Goal: Information Seeking & Learning: Find specific page/section

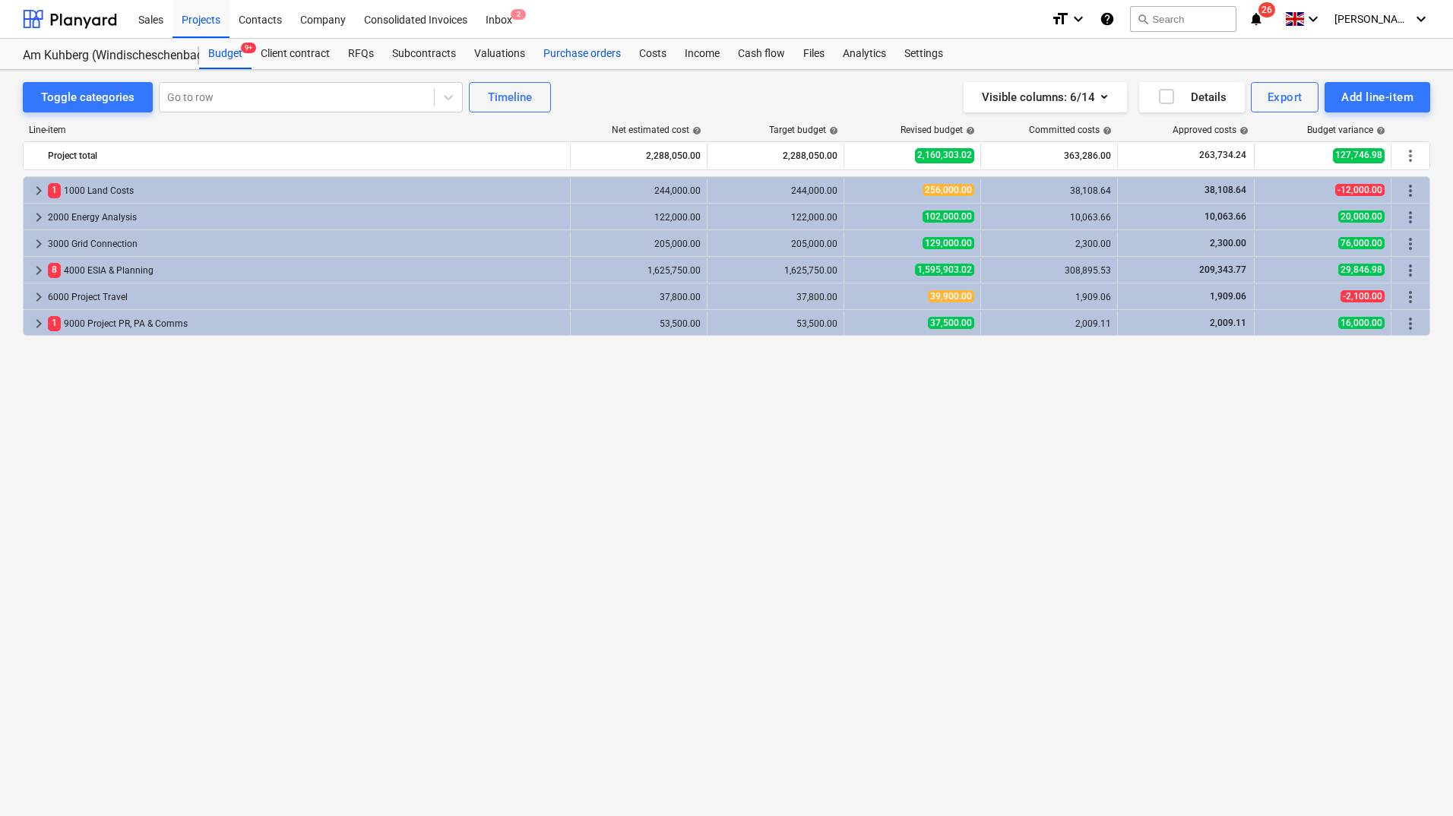
click at [565, 44] on div "Purchase orders" at bounding box center [582, 54] width 96 height 30
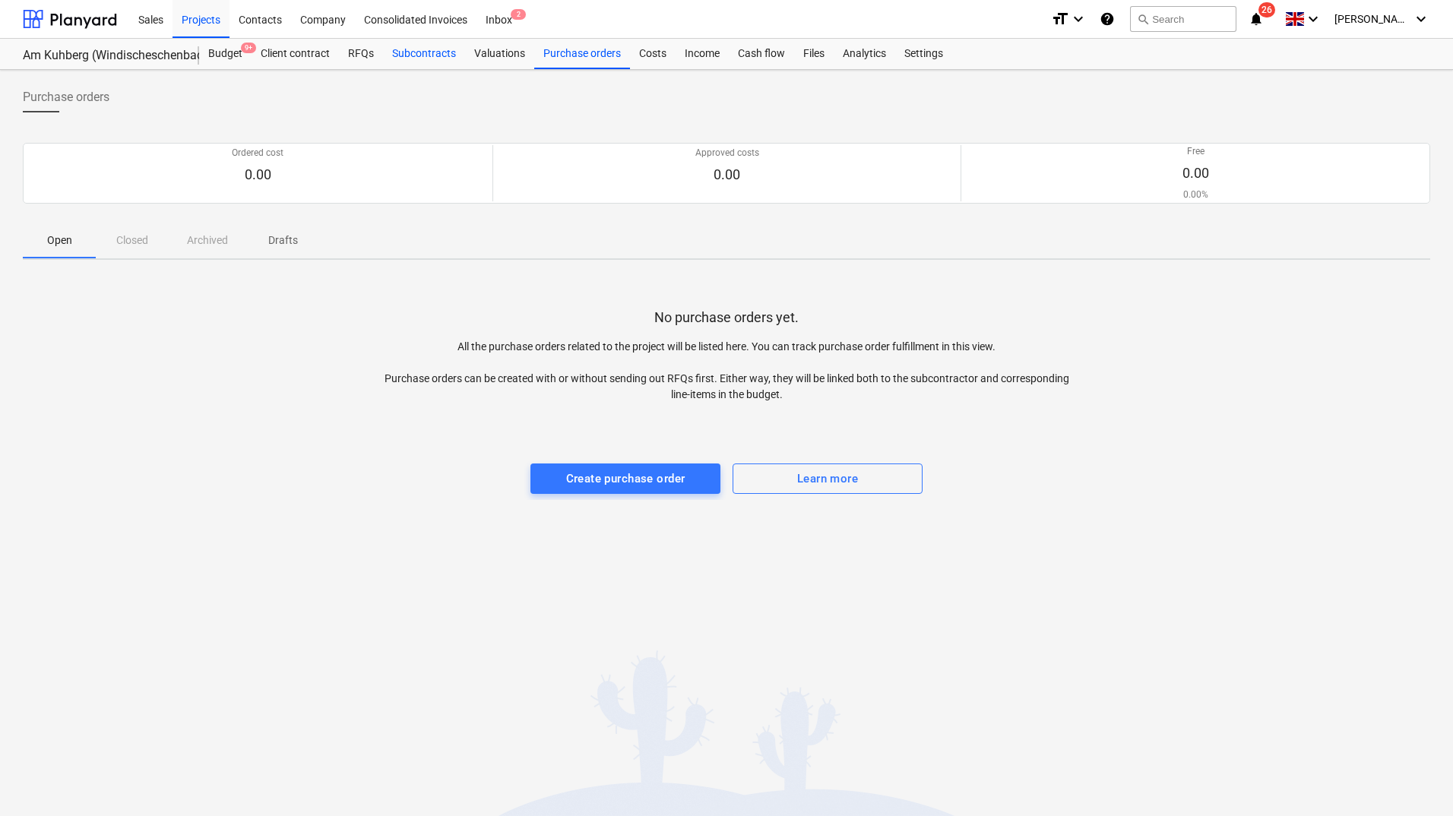
click at [421, 44] on div "Subcontracts" at bounding box center [424, 54] width 82 height 30
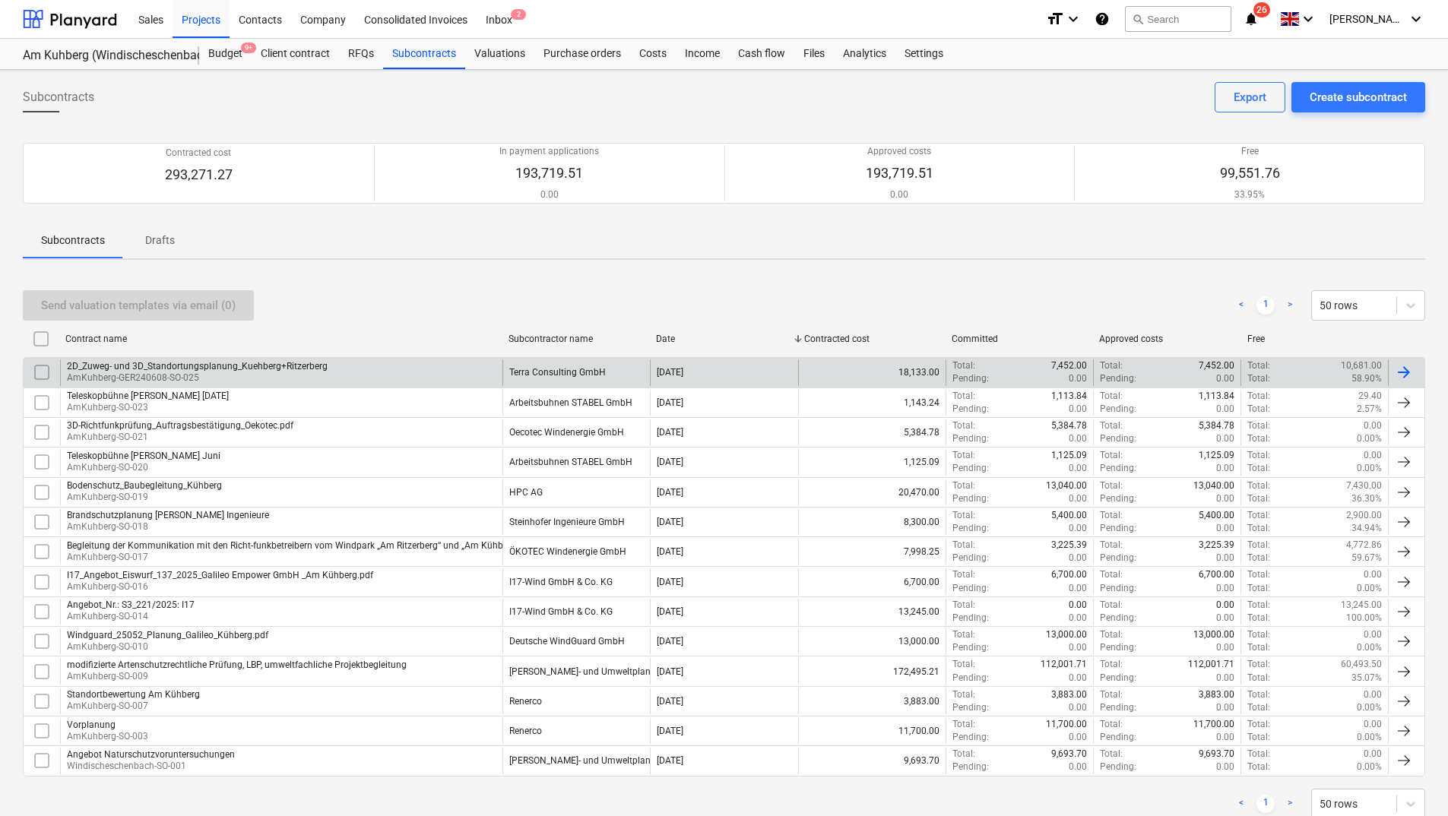
click at [207, 372] on p "AmKuhberg-GER240608-SO-025" at bounding box center [197, 378] width 261 height 13
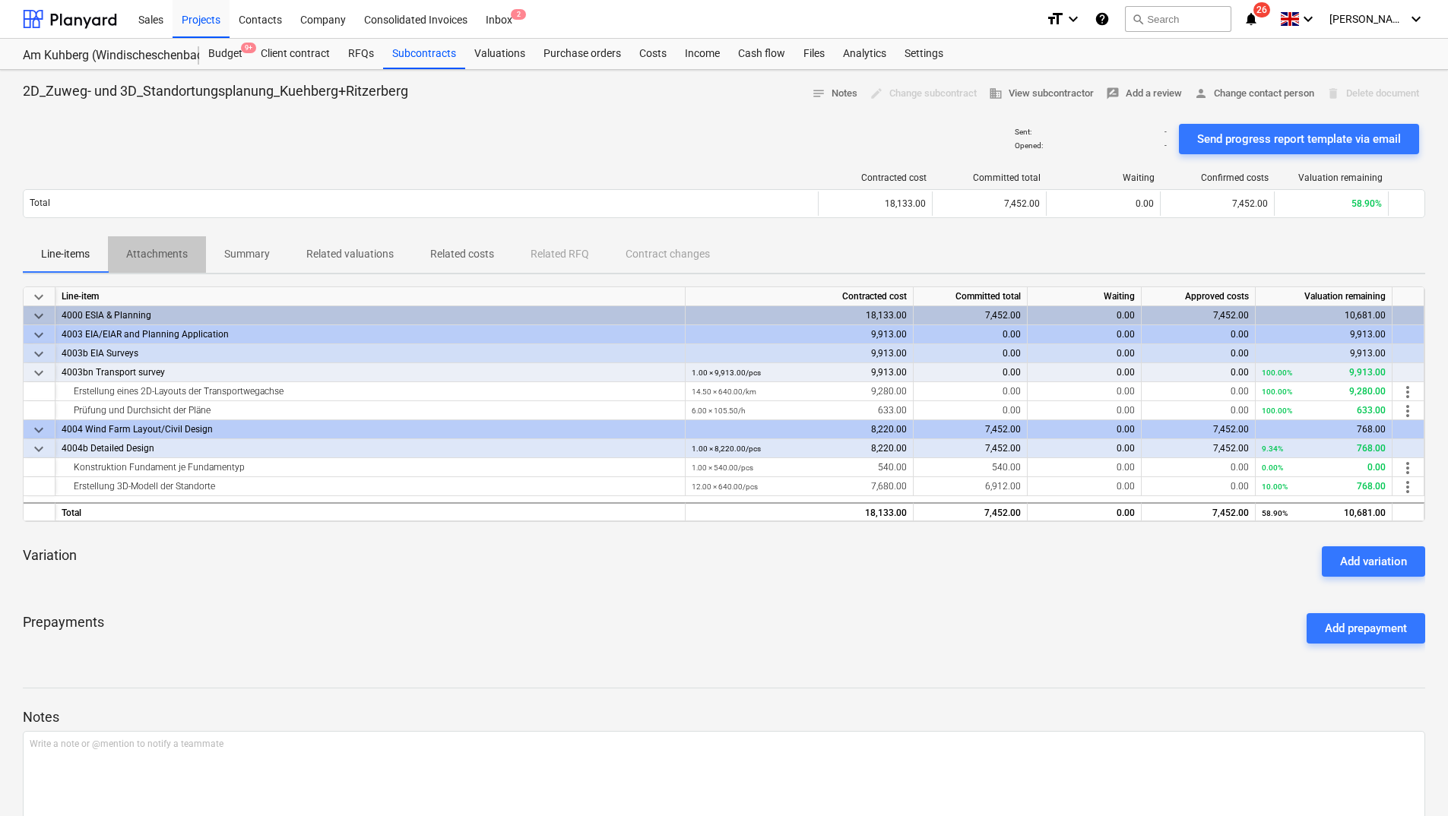
click at [134, 254] on p "Attachments" at bounding box center [157, 254] width 62 height 16
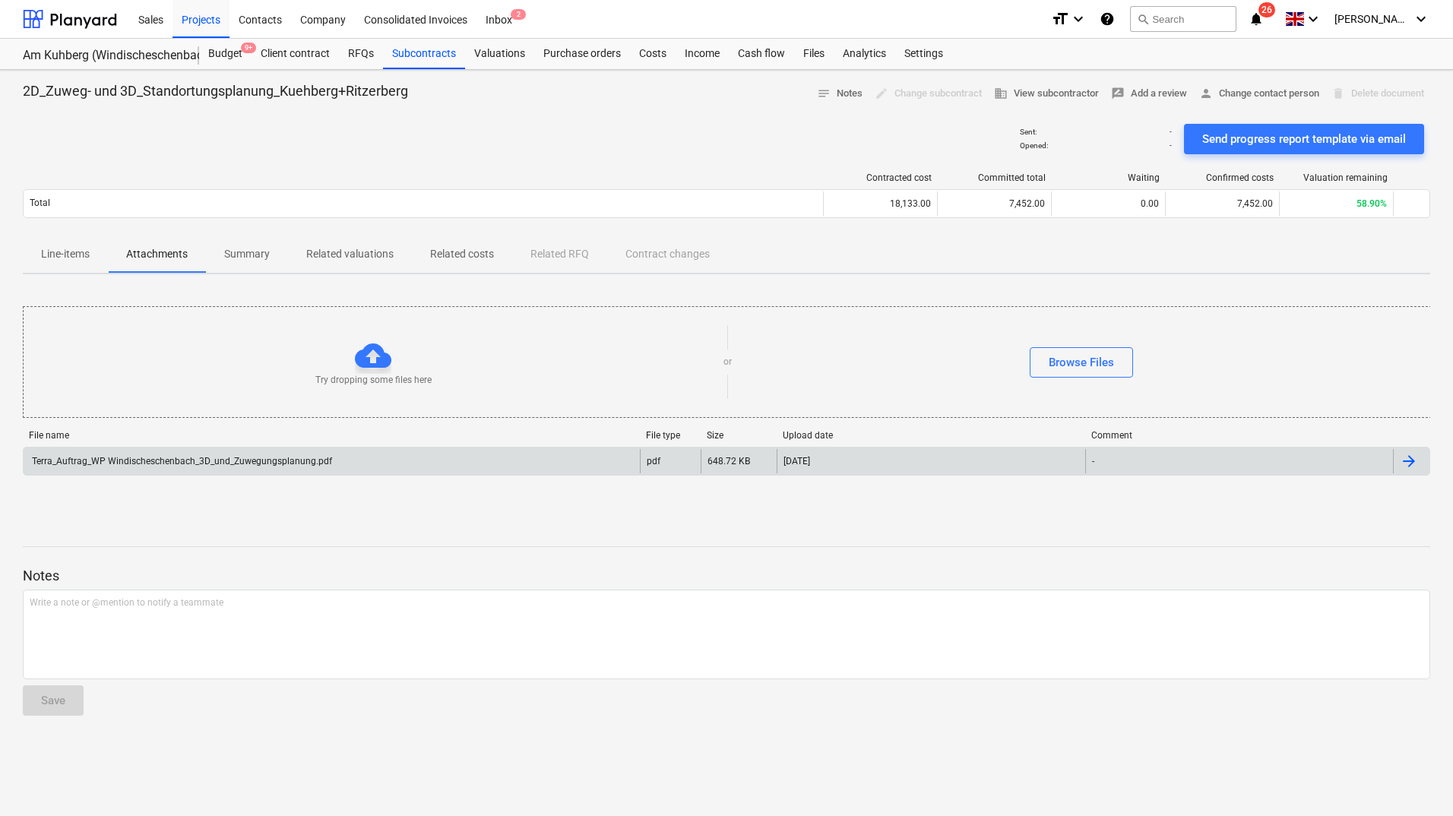
click at [99, 473] on div "Terra_Auftrag_WP Windischeschenbach_3D_und_Zuwegungsplanung.pdf" at bounding box center [332, 461] width 616 height 24
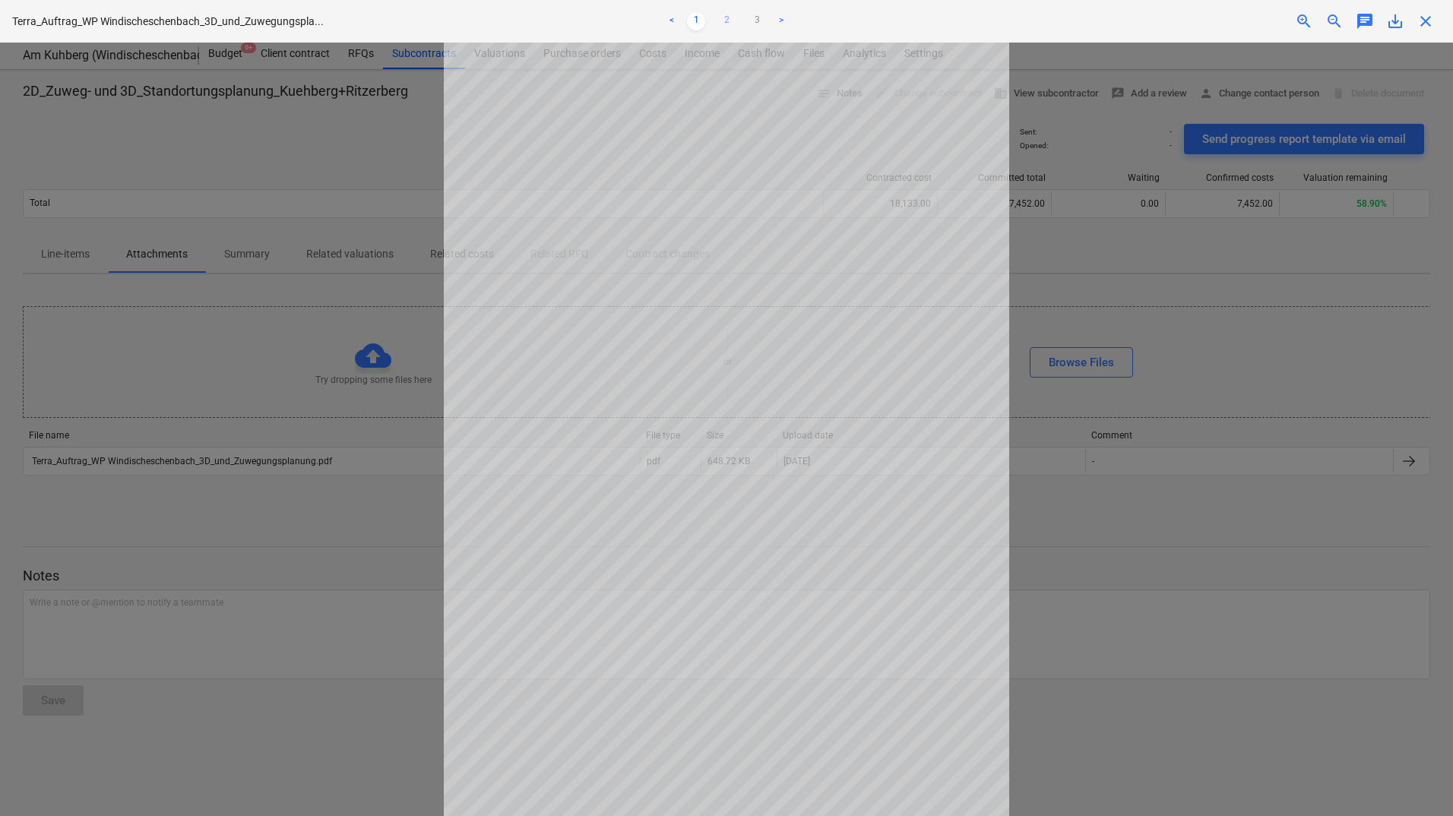
click at [722, 22] on link "2" at bounding box center [727, 21] width 18 height 18
click at [764, 17] on link "3" at bounding box center [757, 21] width 18 height 18
click at [1139, 272] on div at bounding box center [726, 430] width 1453 height 774
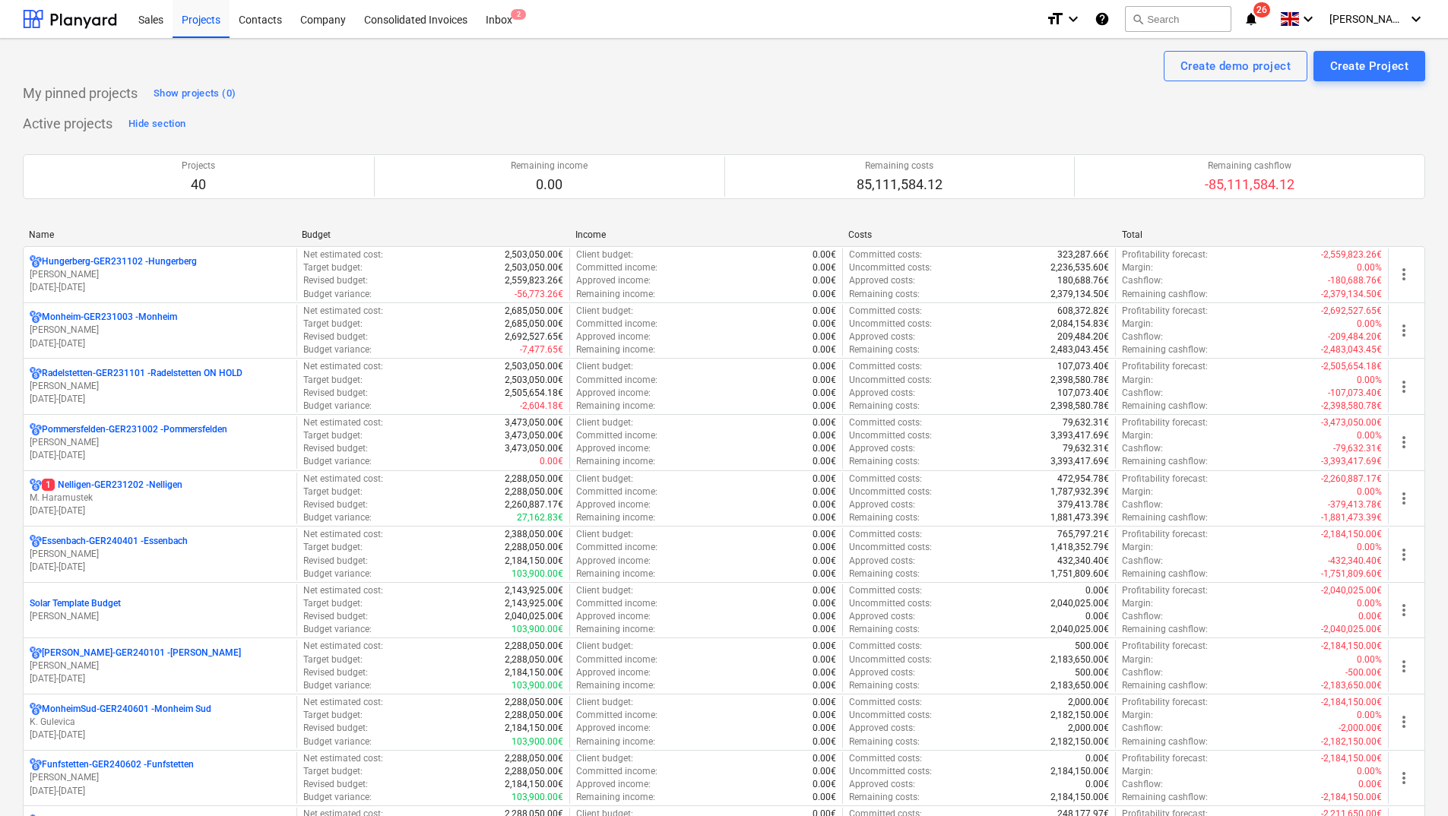
click at [45, 233] on div "Name" at bounding box center [159, 235] width 261 height 11
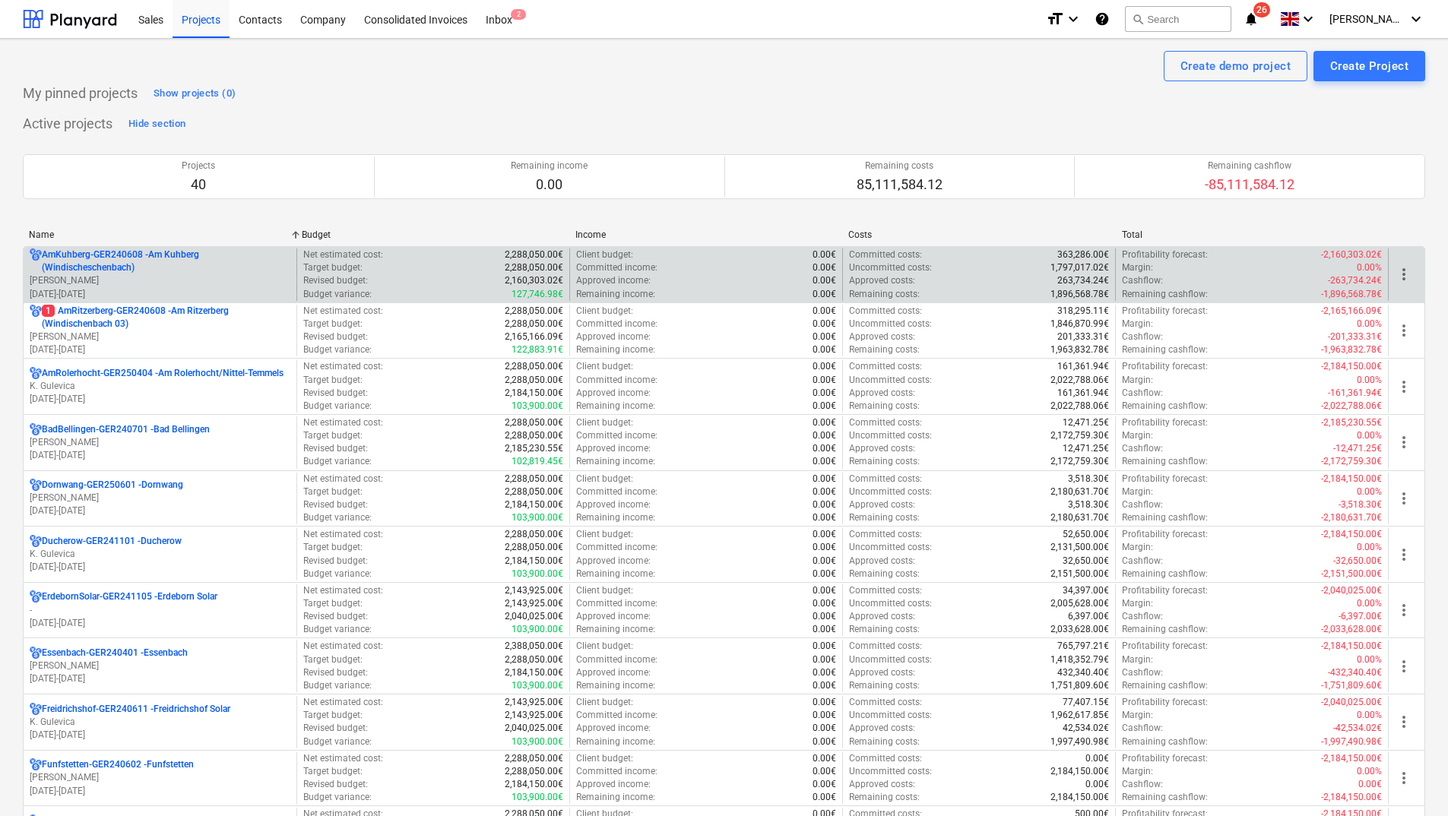
click at [103, 260] on p "AmKuhberg-GER240608 - Am Kuhberg ([GEOGRAPHIC_DATA])" at bounding box center [166, 262] width 249 height 26
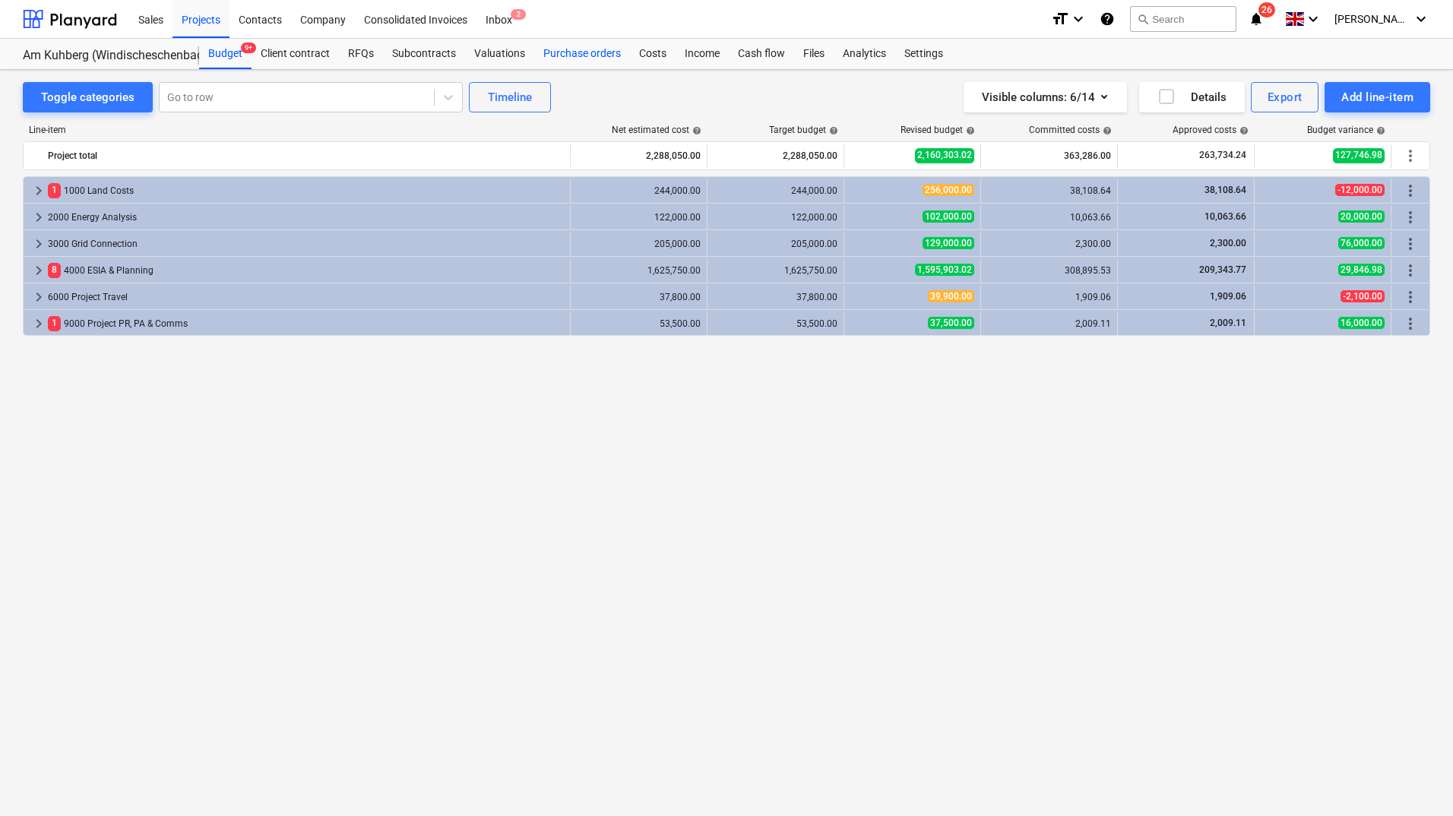
click at [576, 51] on div "Purchase orders" at bounding box center [582, 54] width 96 height 30
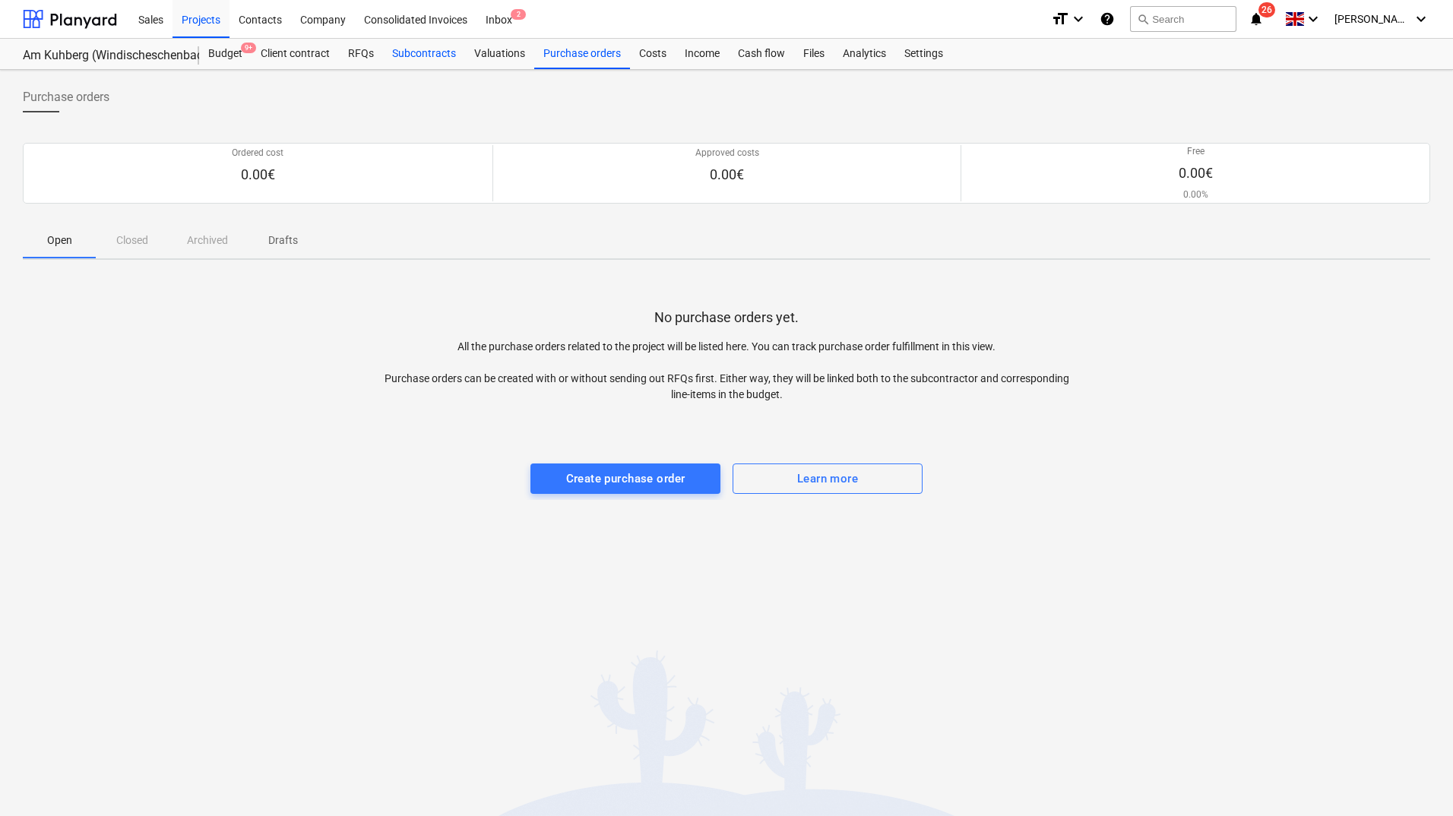
click at [439, 52] on div "Subcontracts" at bounding box center [424, 54] width 82 height 30
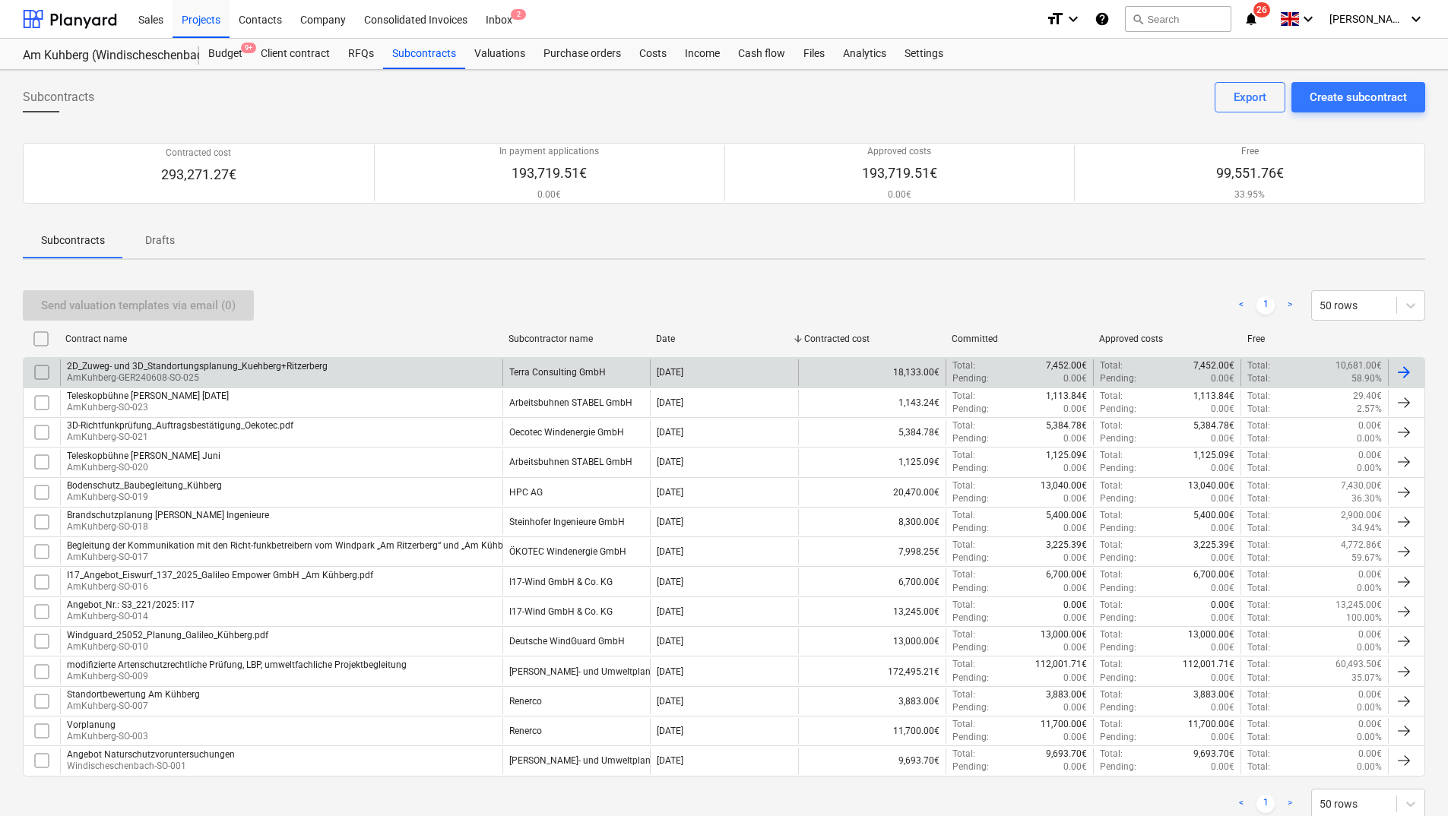
click at [279, 367] on div "2D_Zuweg- und 3D_Standortungsplanung_Kuehberg+Ritzerberg" at bounding box center [197, 366] width 261 height 11
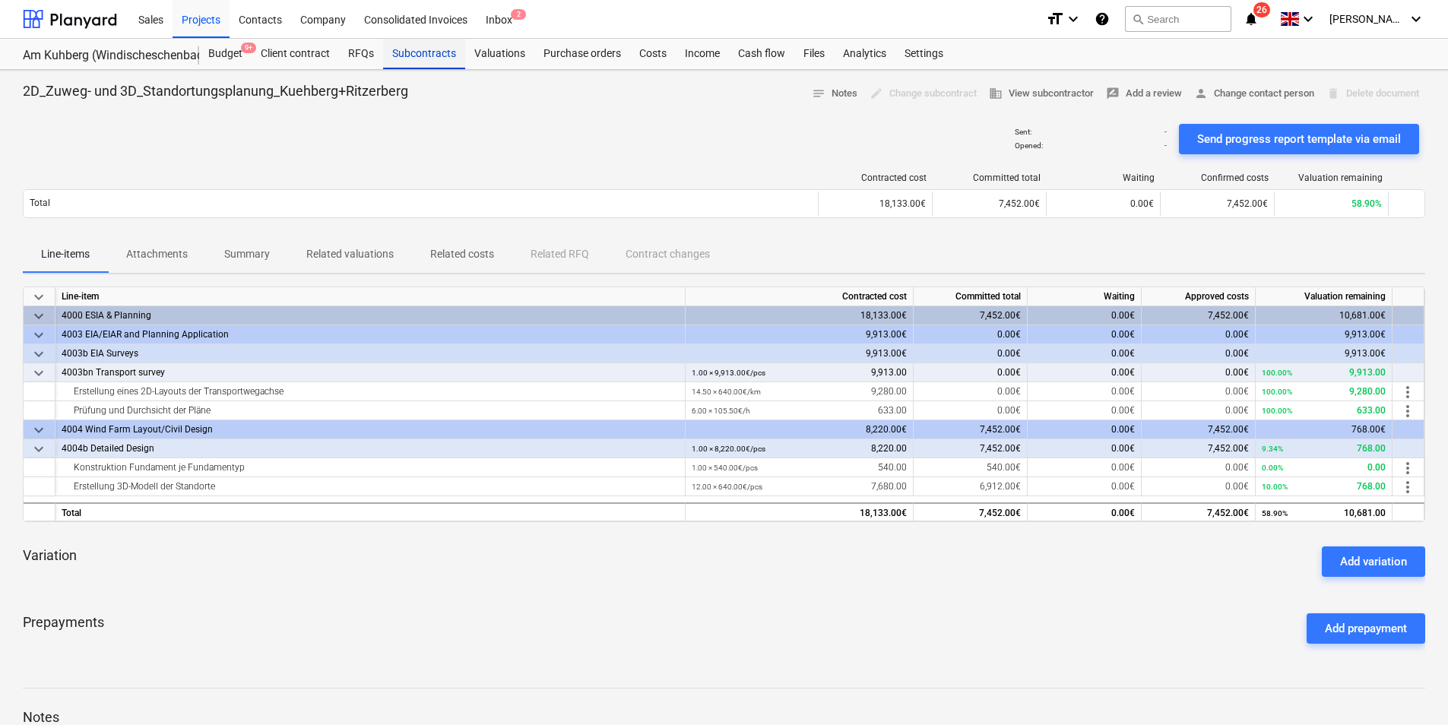
click at [404, 51] on div "Subcontracts" at bounding box center [424, 54] width 82 height 30
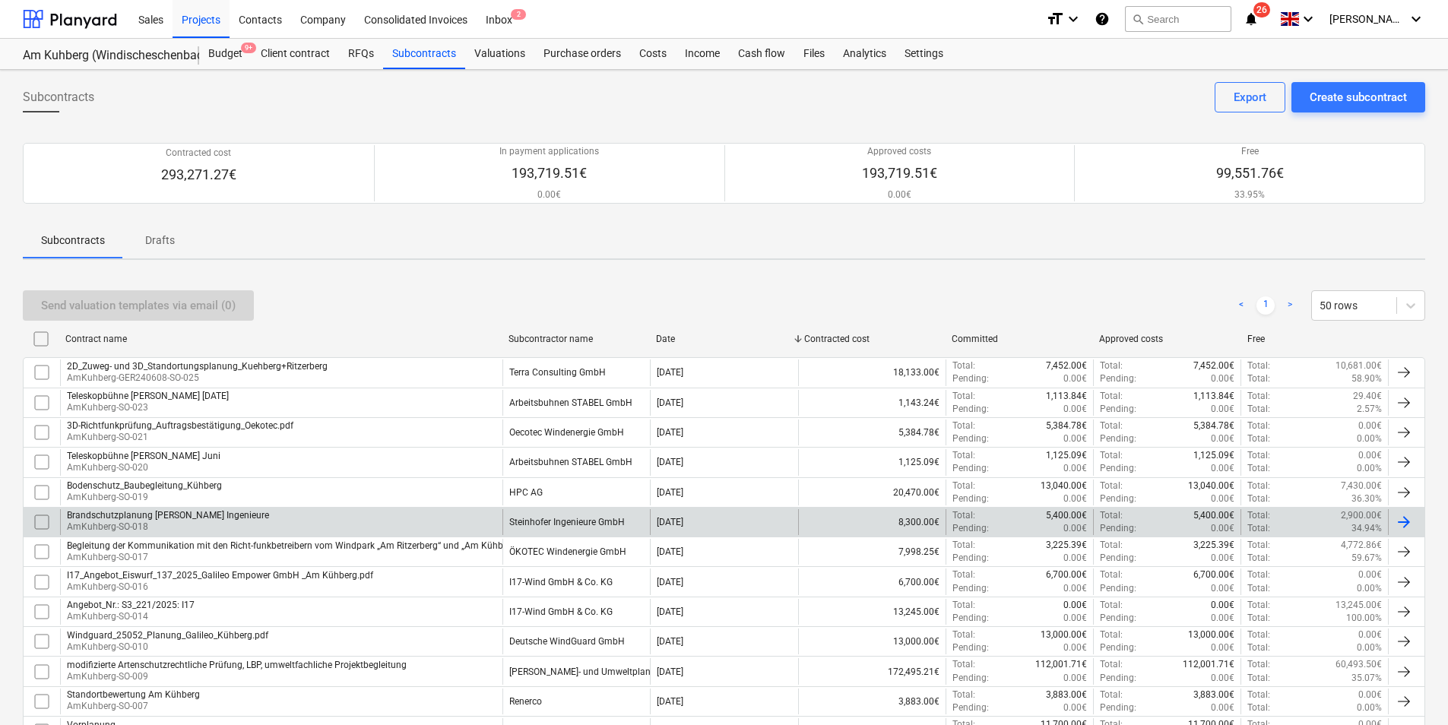
scroll to position [137, 0]
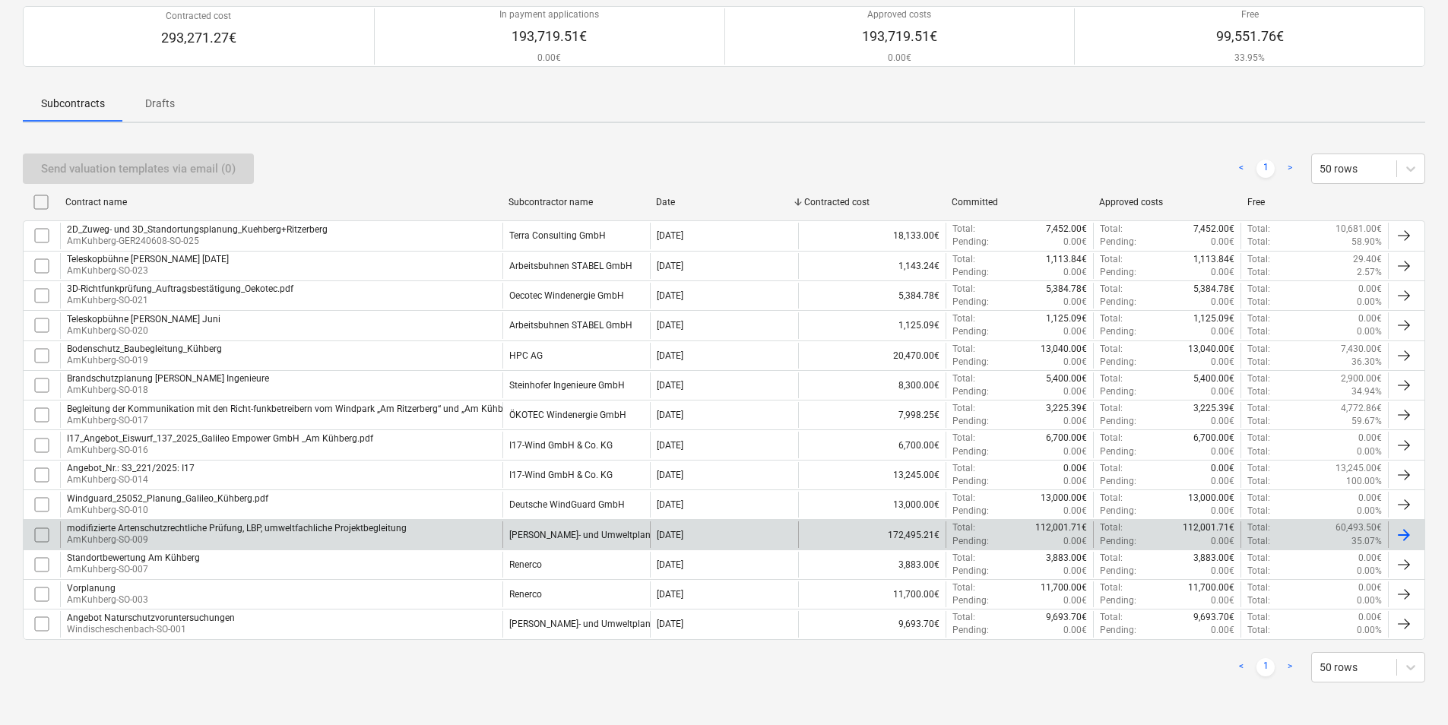
click at [144, 542] on p "AmKuhberg-SO-009" at bounding box center [237, 540] width 340 height 13
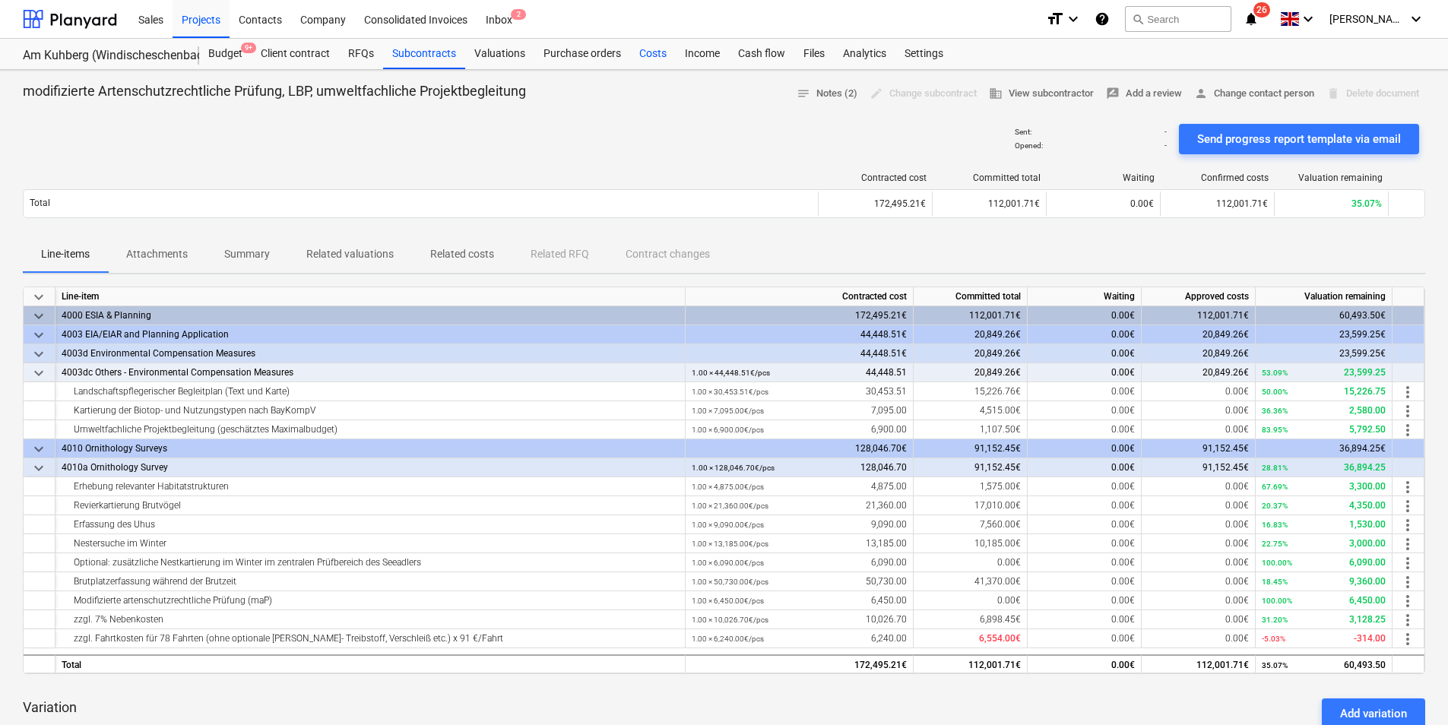
click at [654, 47] on div "Costs" at bounding box center [653, 54] width 46 height 30
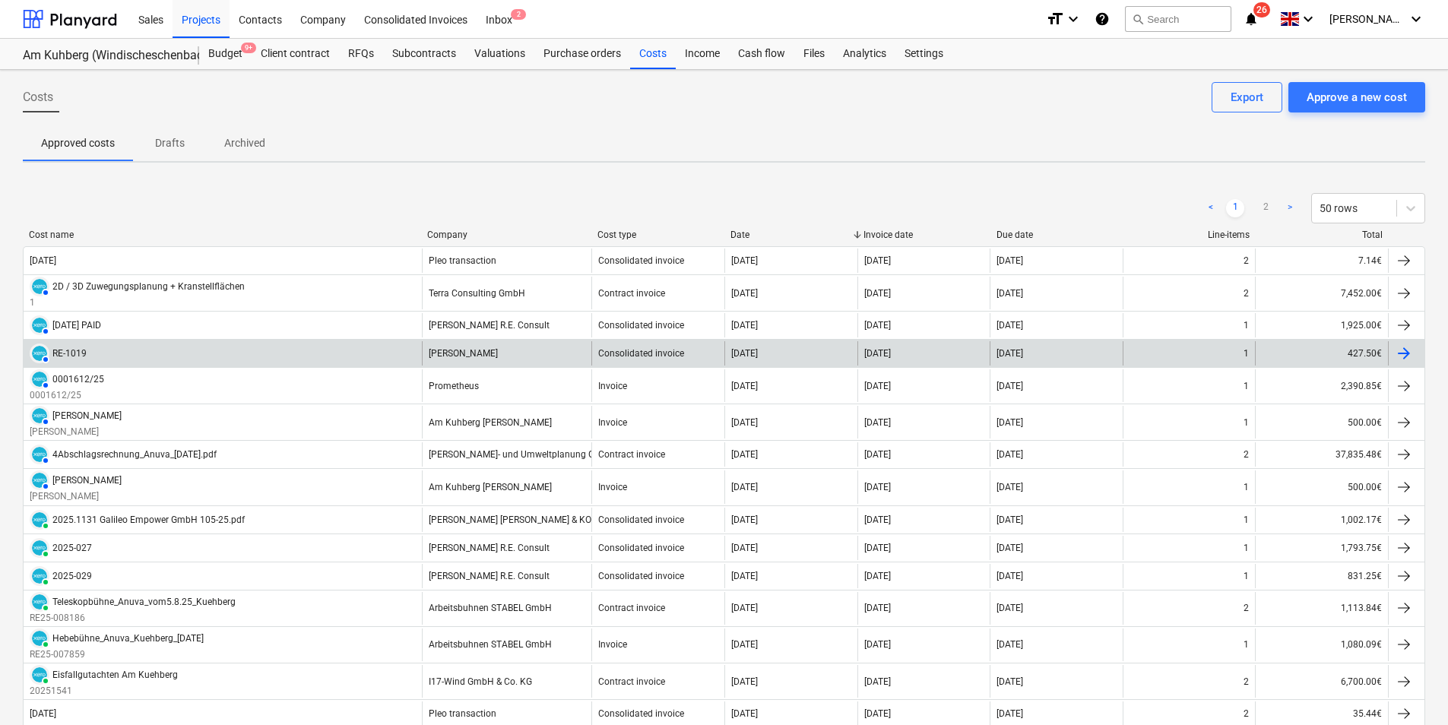
click at [93, 353] on div "AUTHORISED RE-1019" at bounding box center [223, 353] width 398 height 24
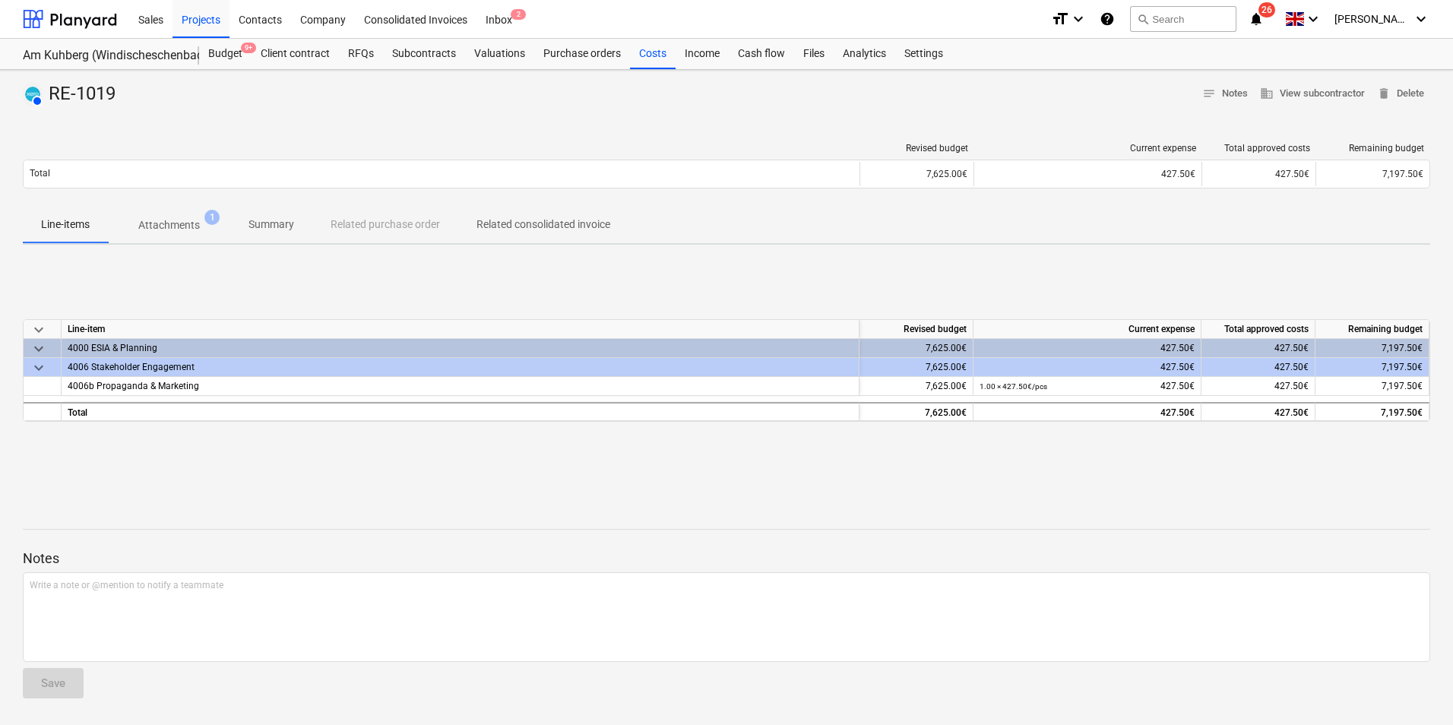
click at [149, 227] on p "Attachments" at bounding box center [169, 225] width 62 height 16
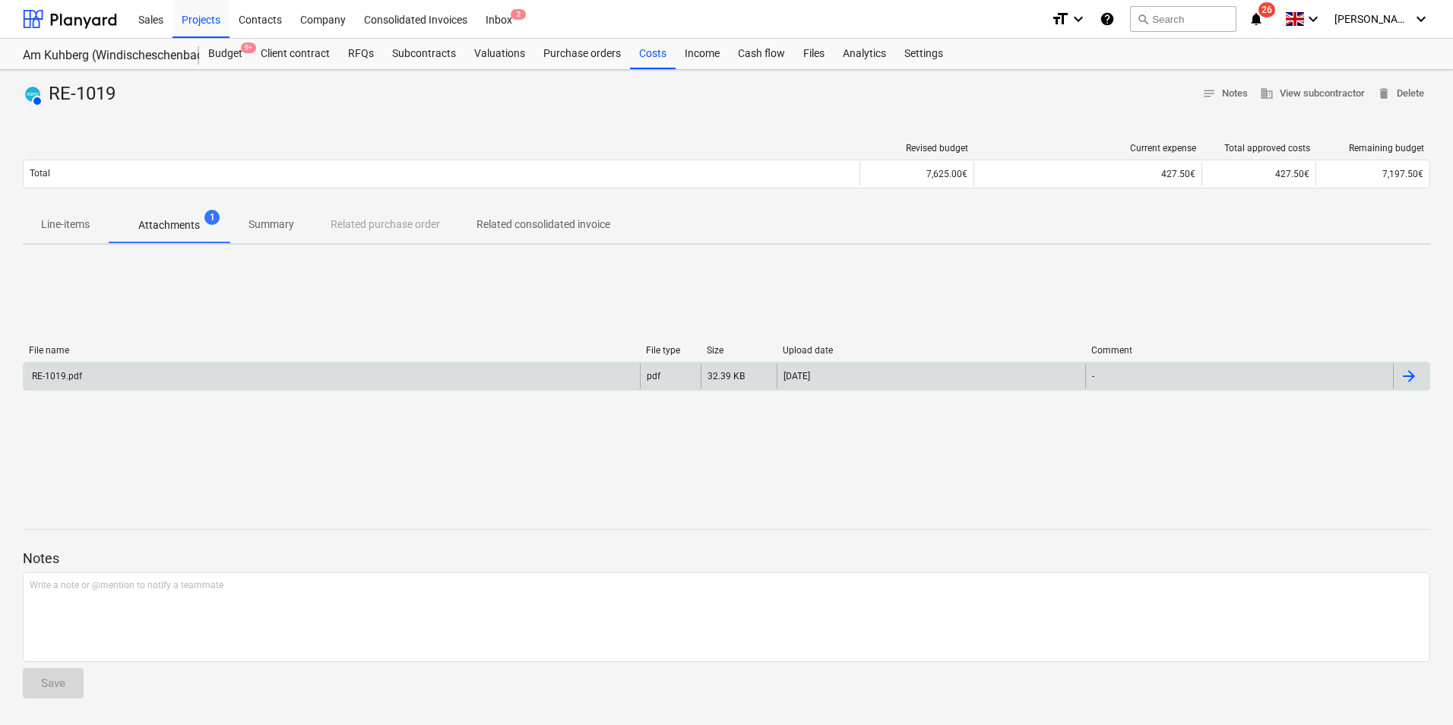
click at [55, 384] on div "RE-1019.pdf" at bounding box center [332, 376] width 616 height 24
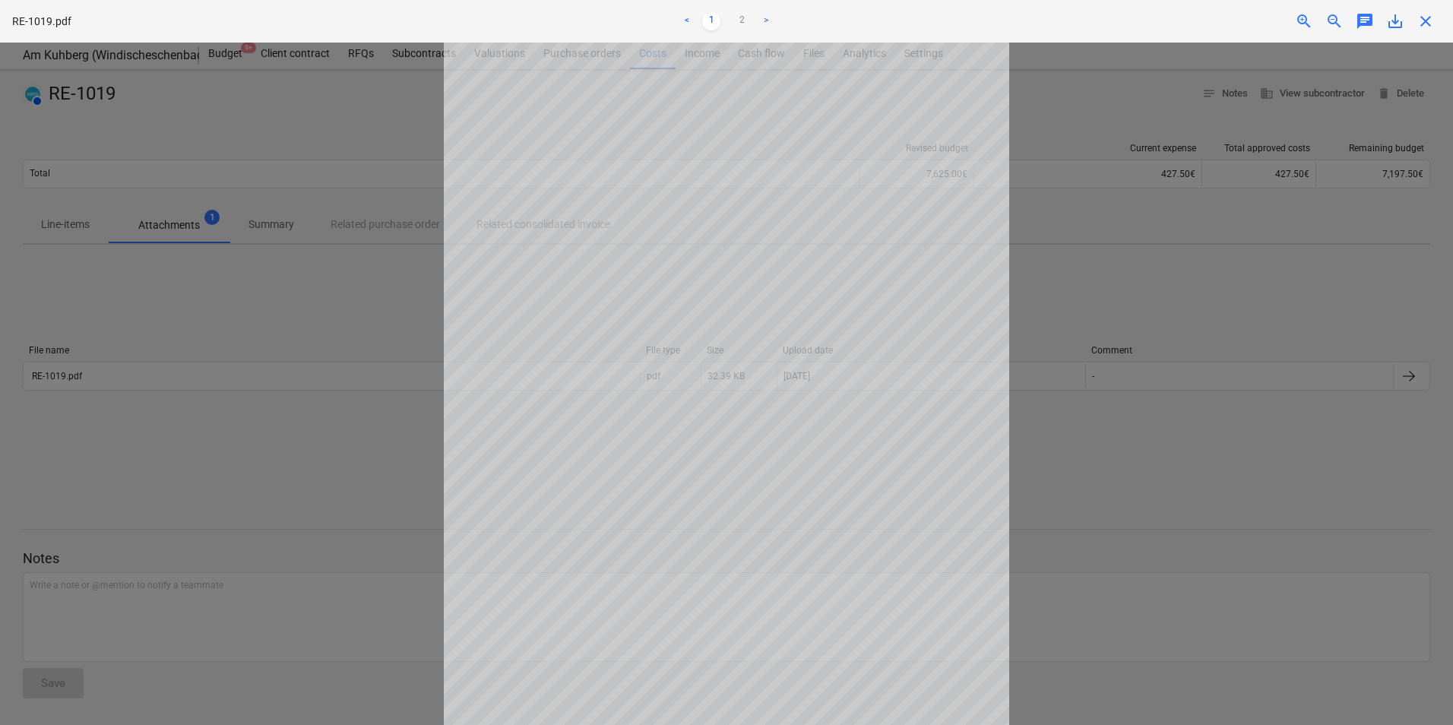
scroll to position [120, 0]
click at [1163, 385] on div at bounding box center [726, 384] width 1453 height 683
click at [1427, 21] on span "close" at bounding box center [1426, 21] width 18 height 18
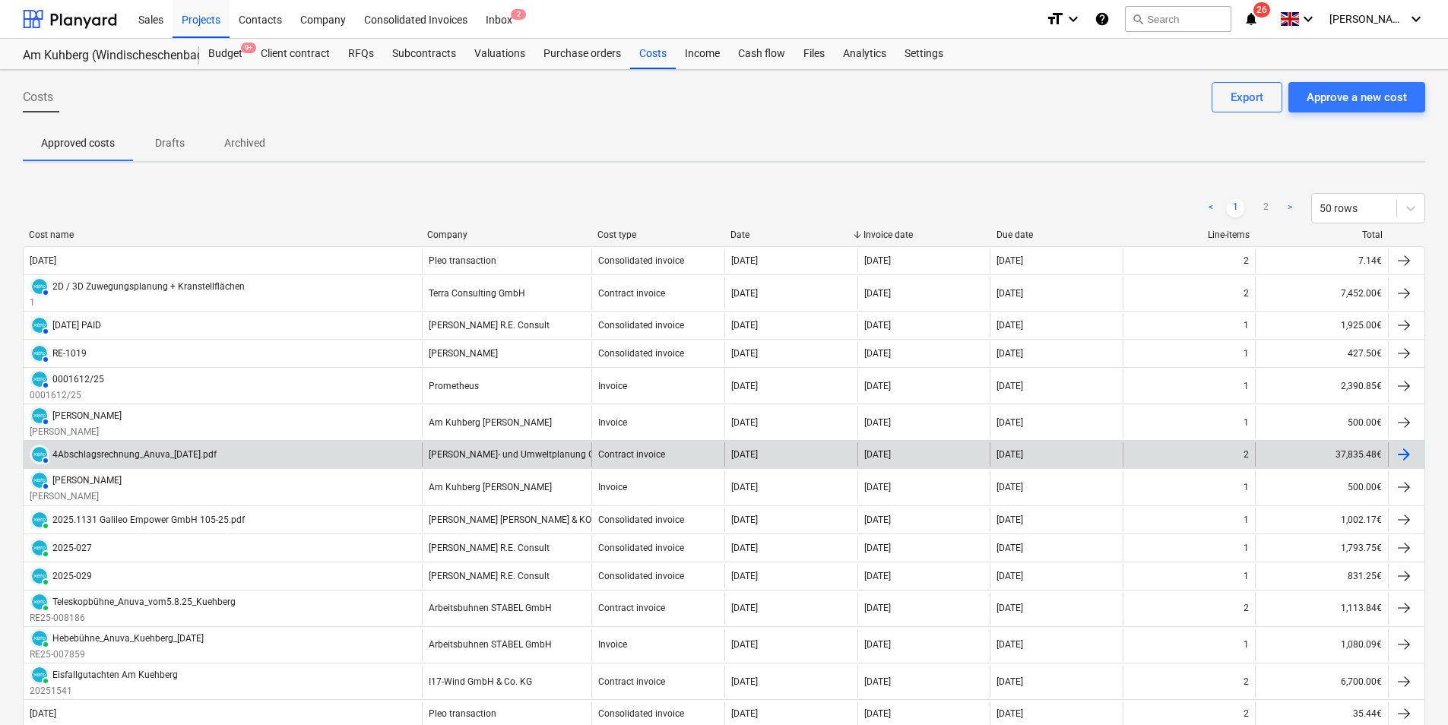
click at [189, 457] on div "4Abschlagsrechnung_Anuva_[DATE].pdf" at bounding box center [134, 454] width 164 height 11
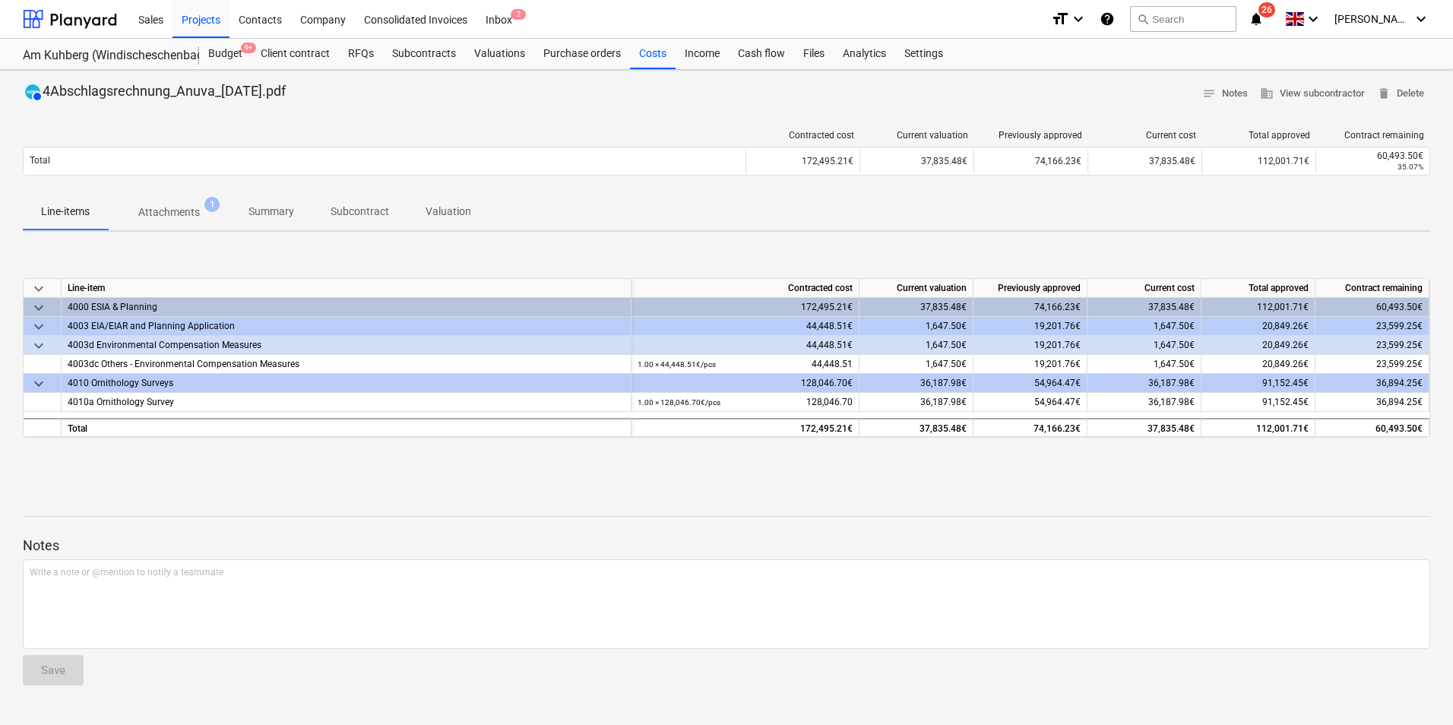
click at [169, 218] on p "Attachments" at bounding box center [169, 212] width 62 height 16
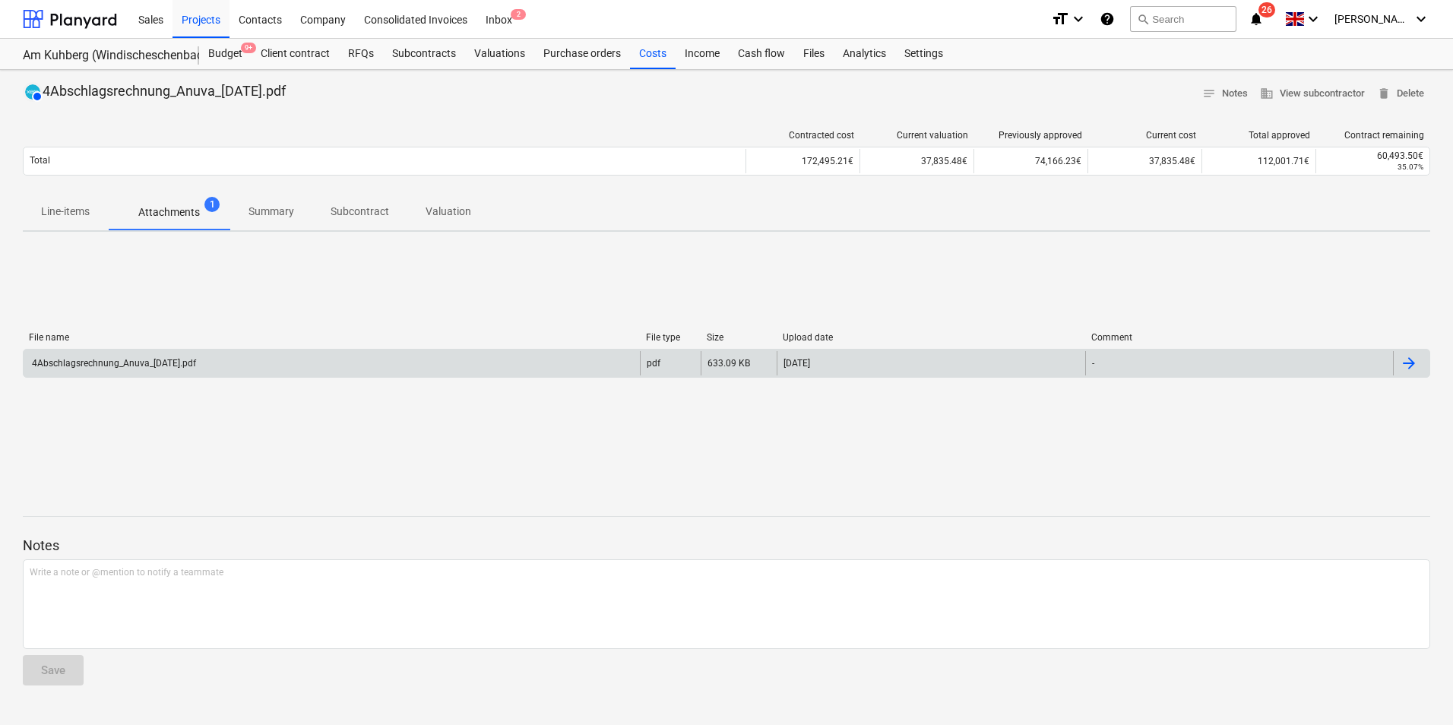
click at [566, 357] on div "4Abschlagsrechnung_Anuva_[DATE].pdf" at bounding box center [332, 363] width 616 height 24
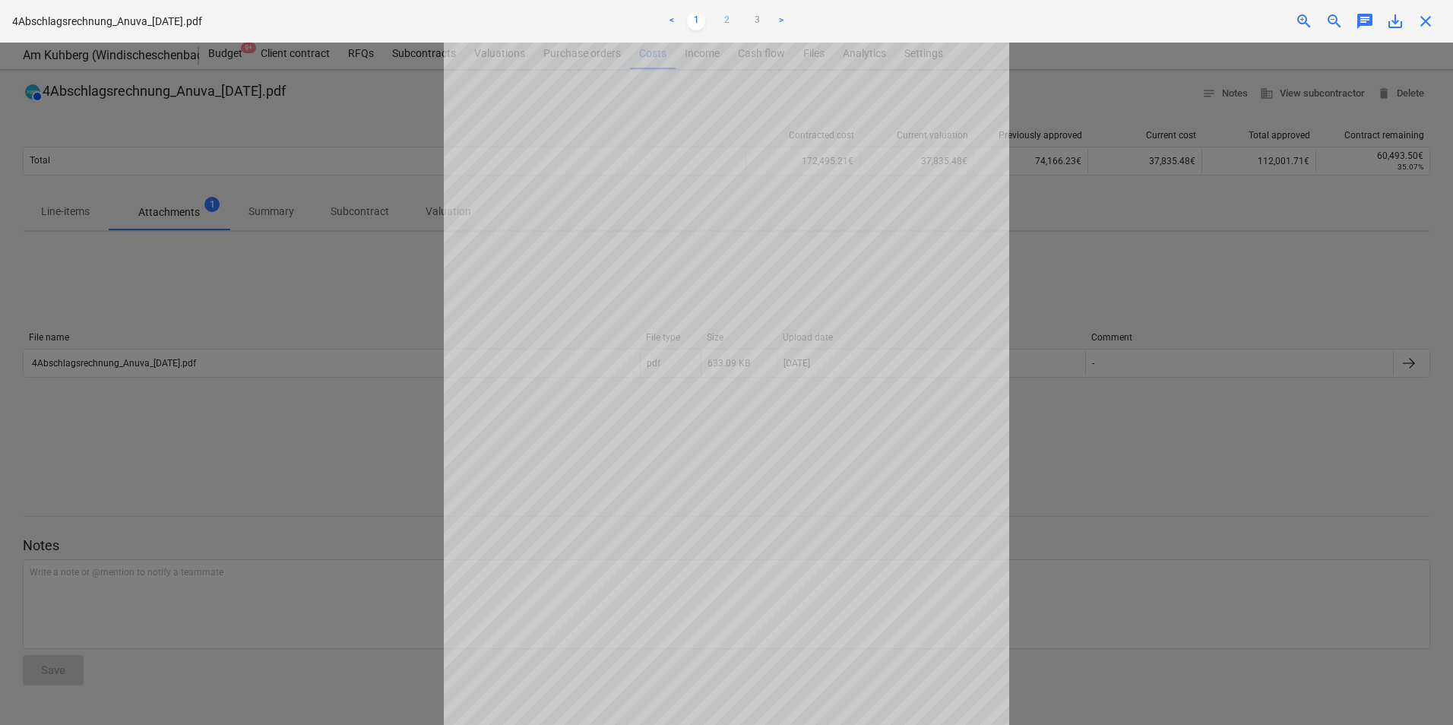
click at [728, 13] on link "2" at bounding box center [727, 21] width 18 height 18
click at [761, 21] on link "3" at bounding box center [757, 21] width 18 height 18
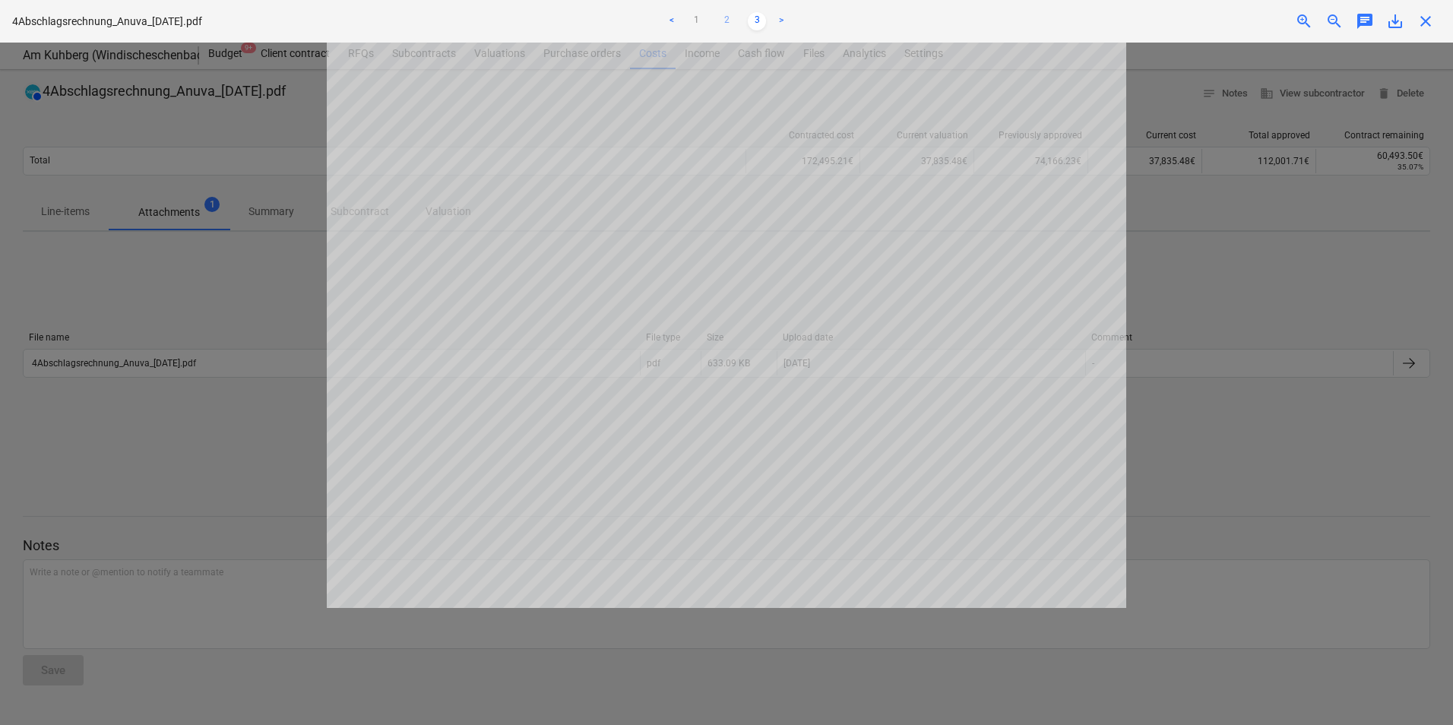
click at [730, 20] on link "2" at bounding box center [727, 21] width 18 height 18
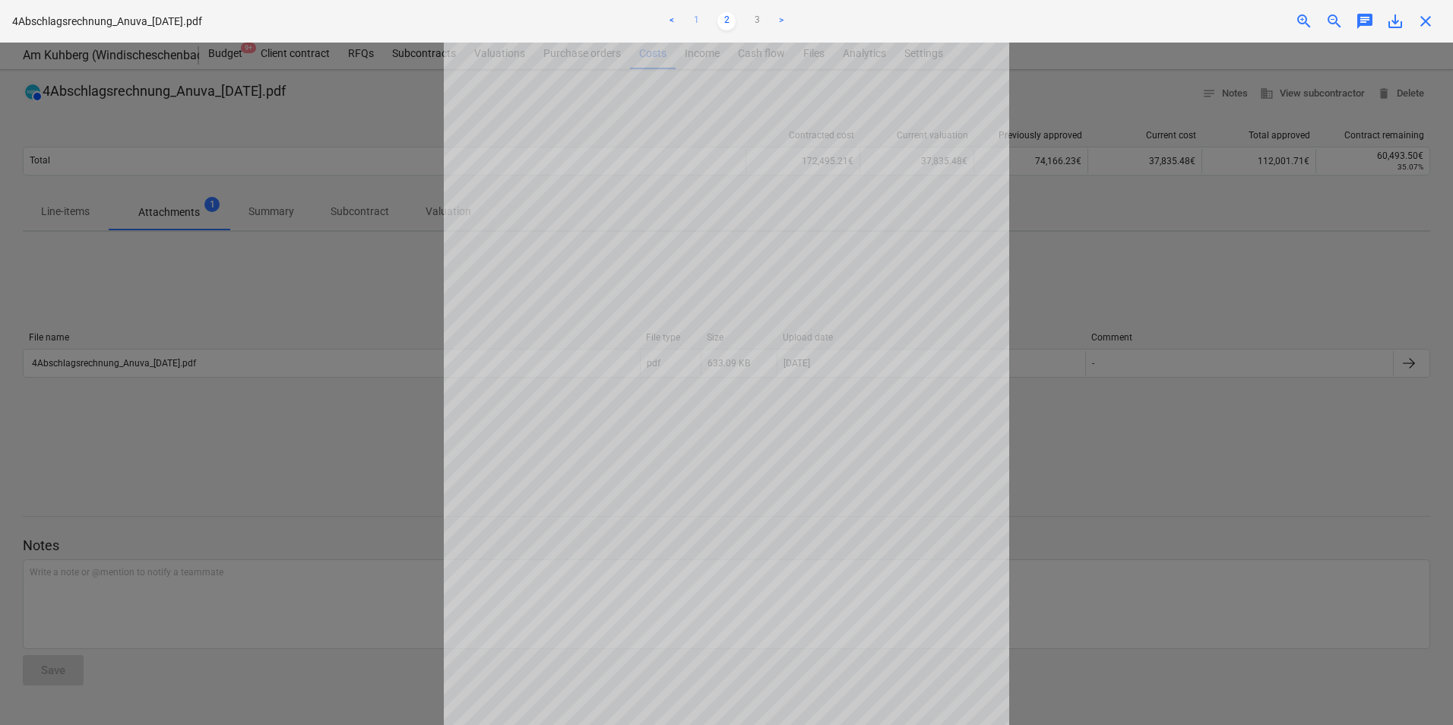
click at [697, 18] on link "1" at bounding box center [696, 21] width 18 height 18
click at [729, 21] on link "2" at bounding box center [727, 21] width 18 height 18
click at [1130, 187] on div at bounding box center [726, 384] width 1453 height 683
click at [220, 113] on div at bounding box center [726, 384] width 1453 height 683
click at [1431, 29] on span "close" at bounding box center [1426, 21] width 18 height 18
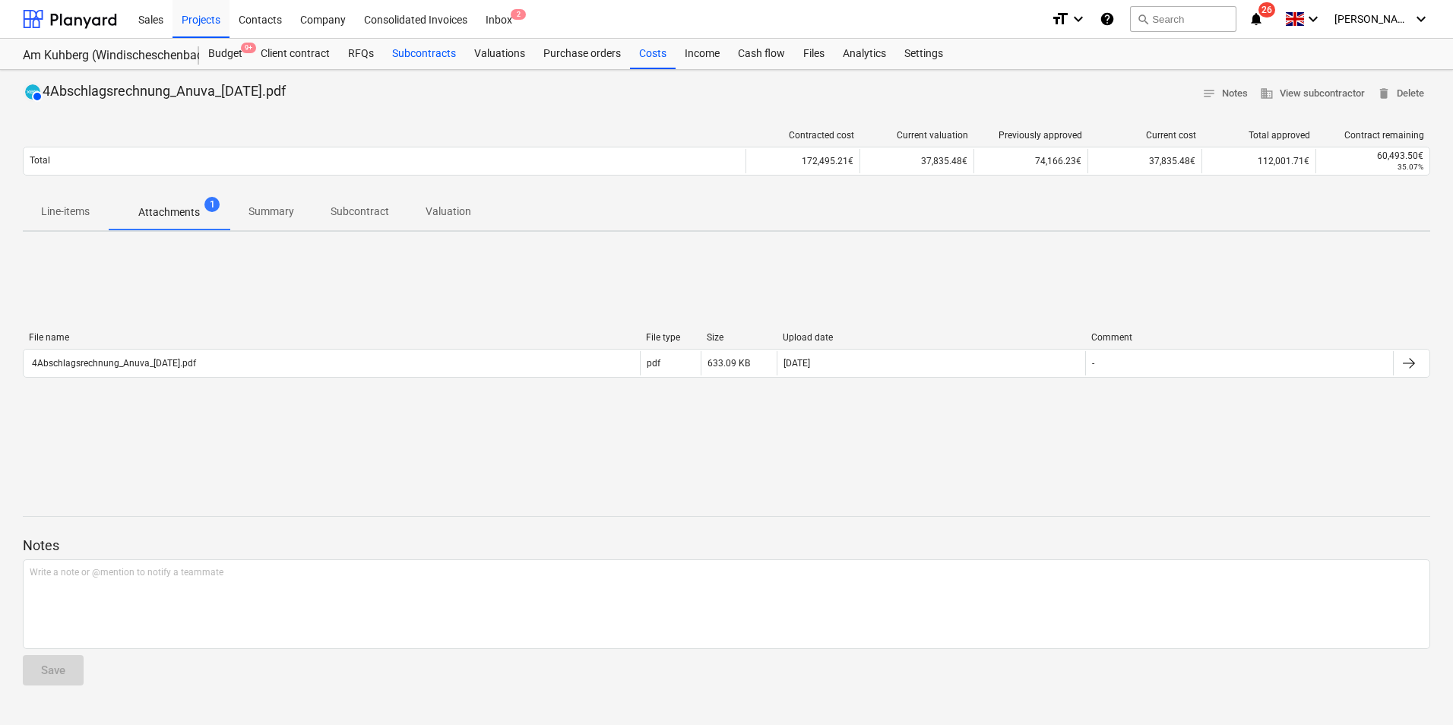
click at [442, 59] on div "Subcontracts" at bounding box center [424, 54] width 82 height 30
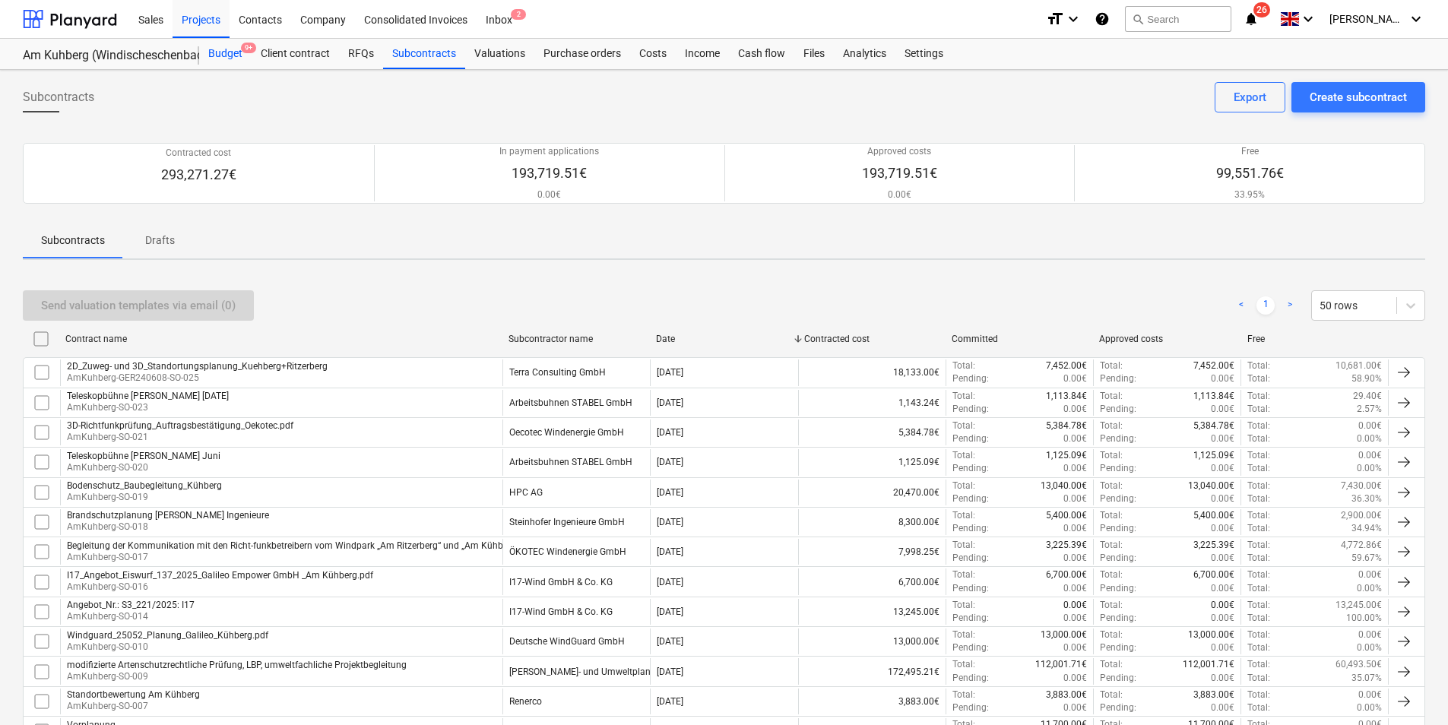
click at [233, 54] on div "Budget 9+" at bounding box center [225, 54] width 52 height 30
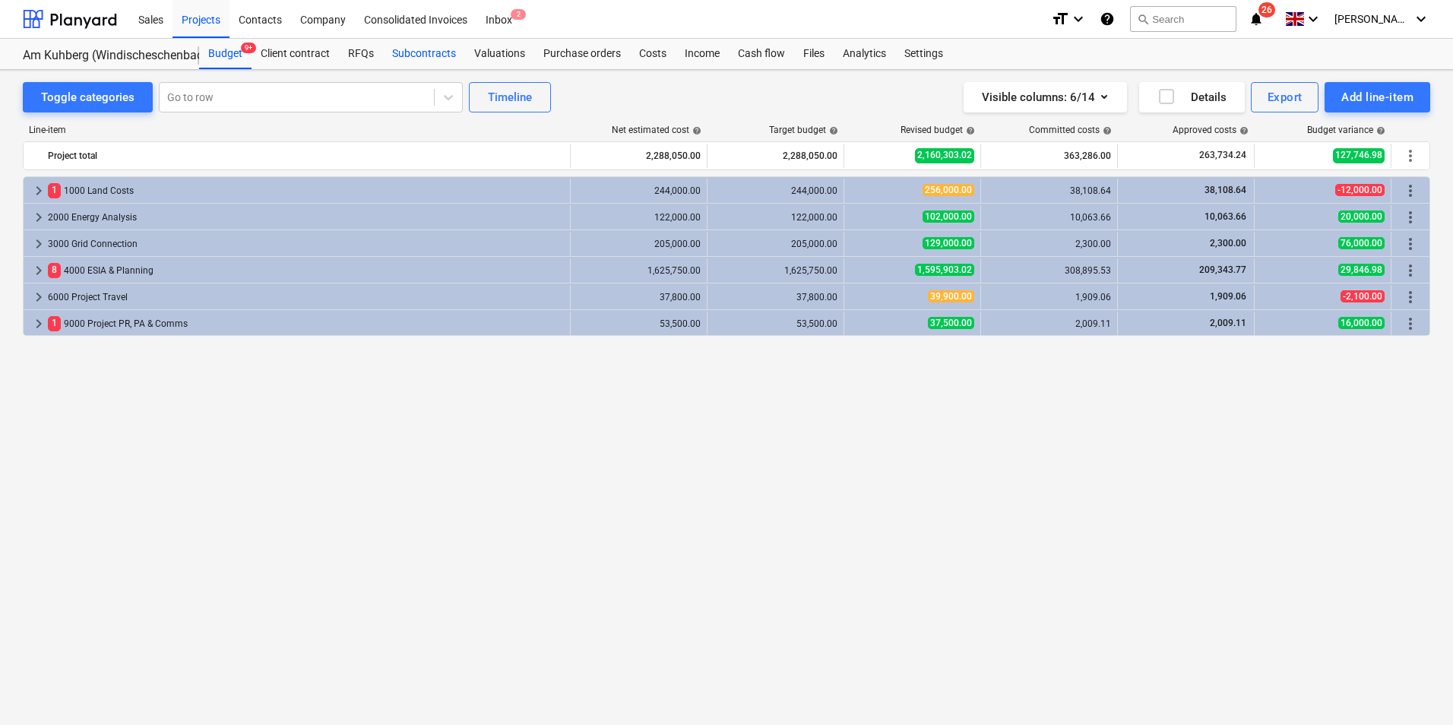
click at [421, 56] on div "Subcontracts" at bounding box center [424, 54] width 82 height 30
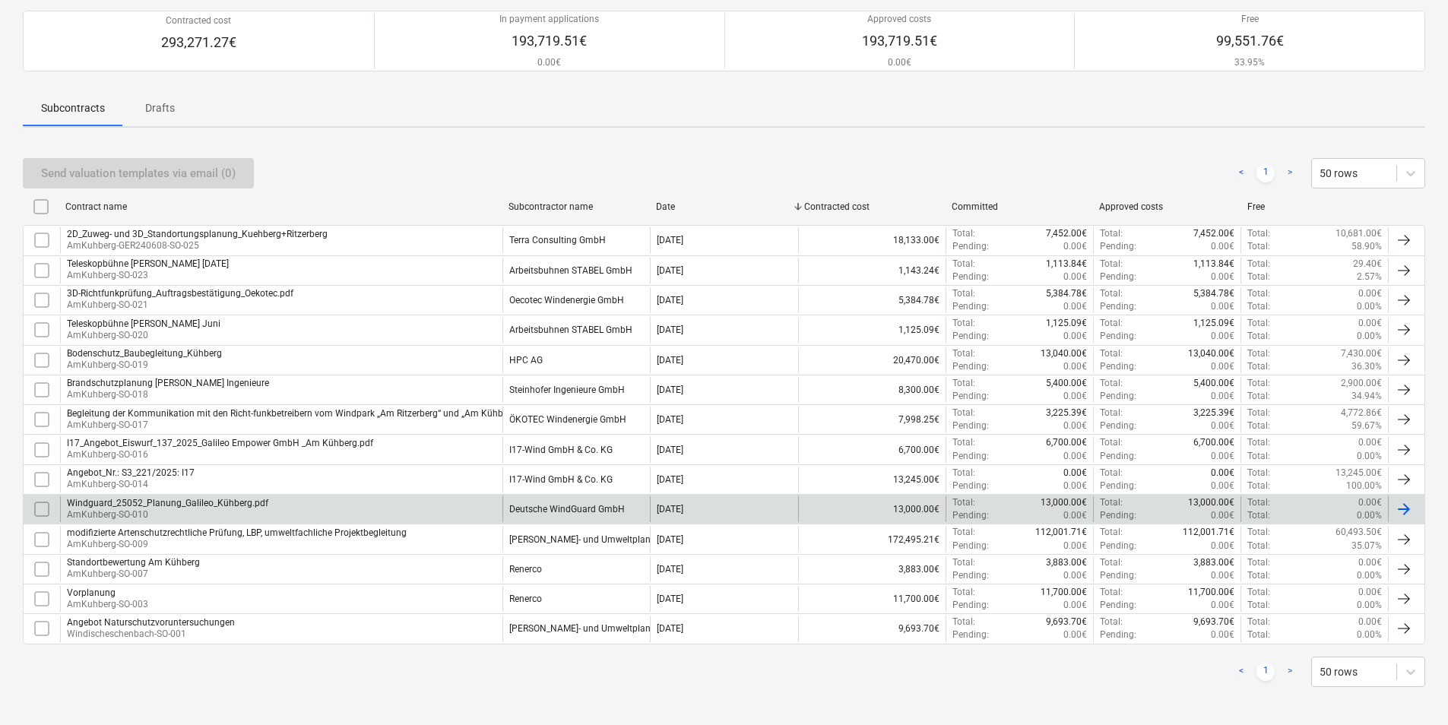
scroll to position [137, 0]
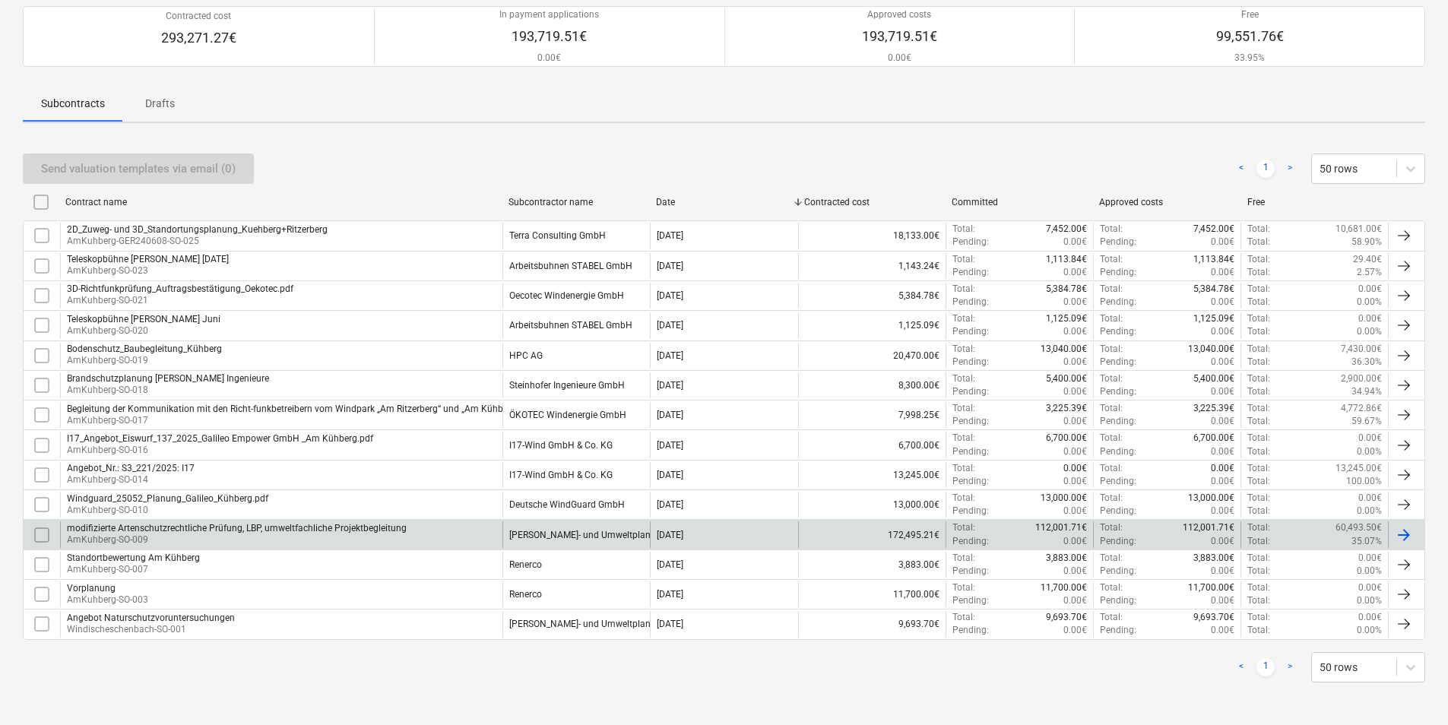
click at [137, 538] on p "AmKuhberg-SO-009" at bounding box center [237, 540] width 340 height 13
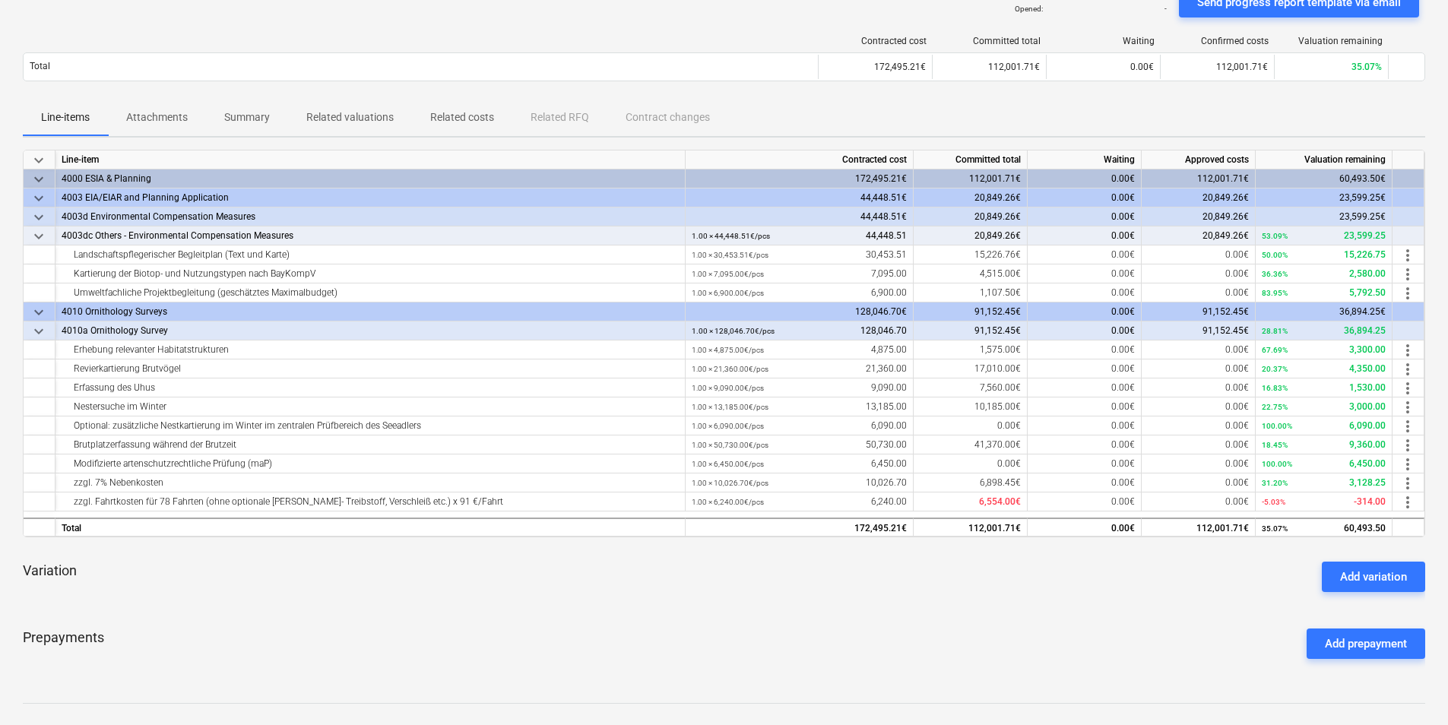
click at [174, 121] on p "Attachments" at bounding box center [157, 117] width 62 height 16
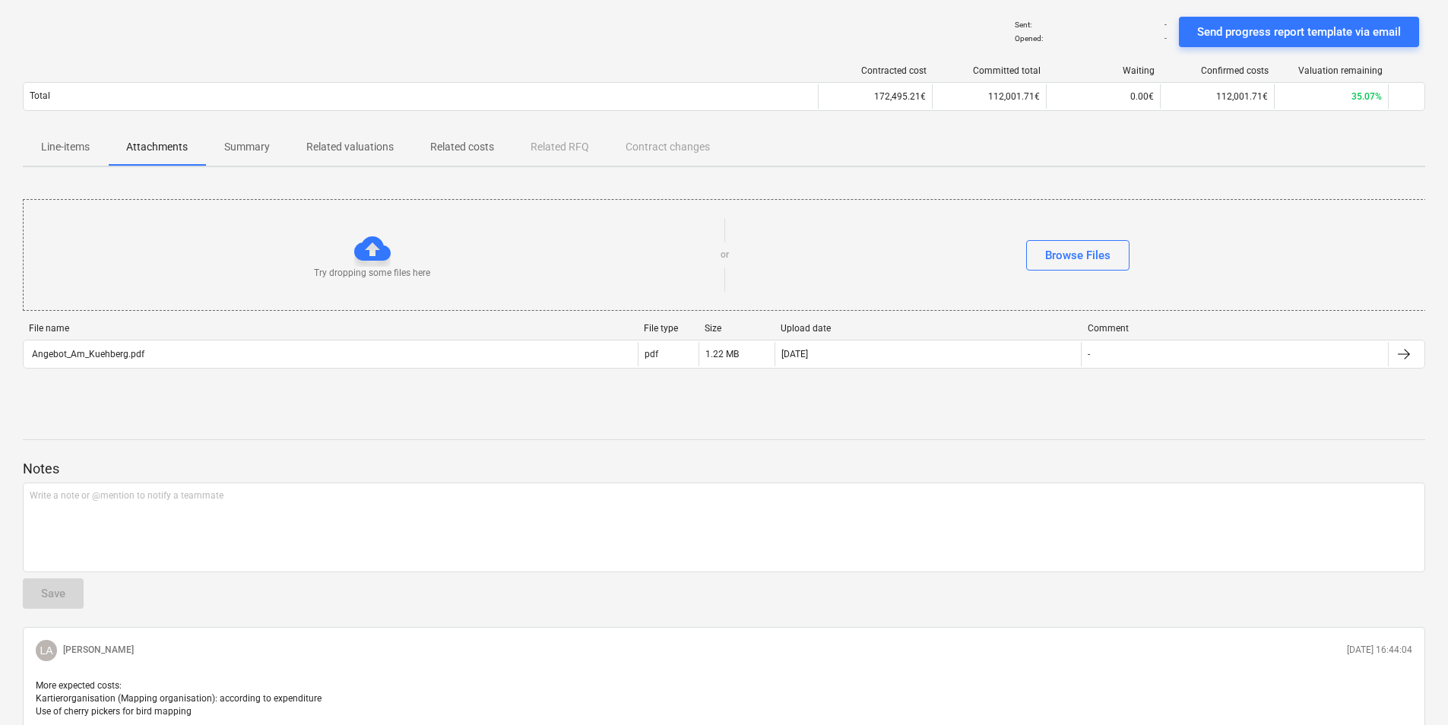
scroll to position [61, 0]
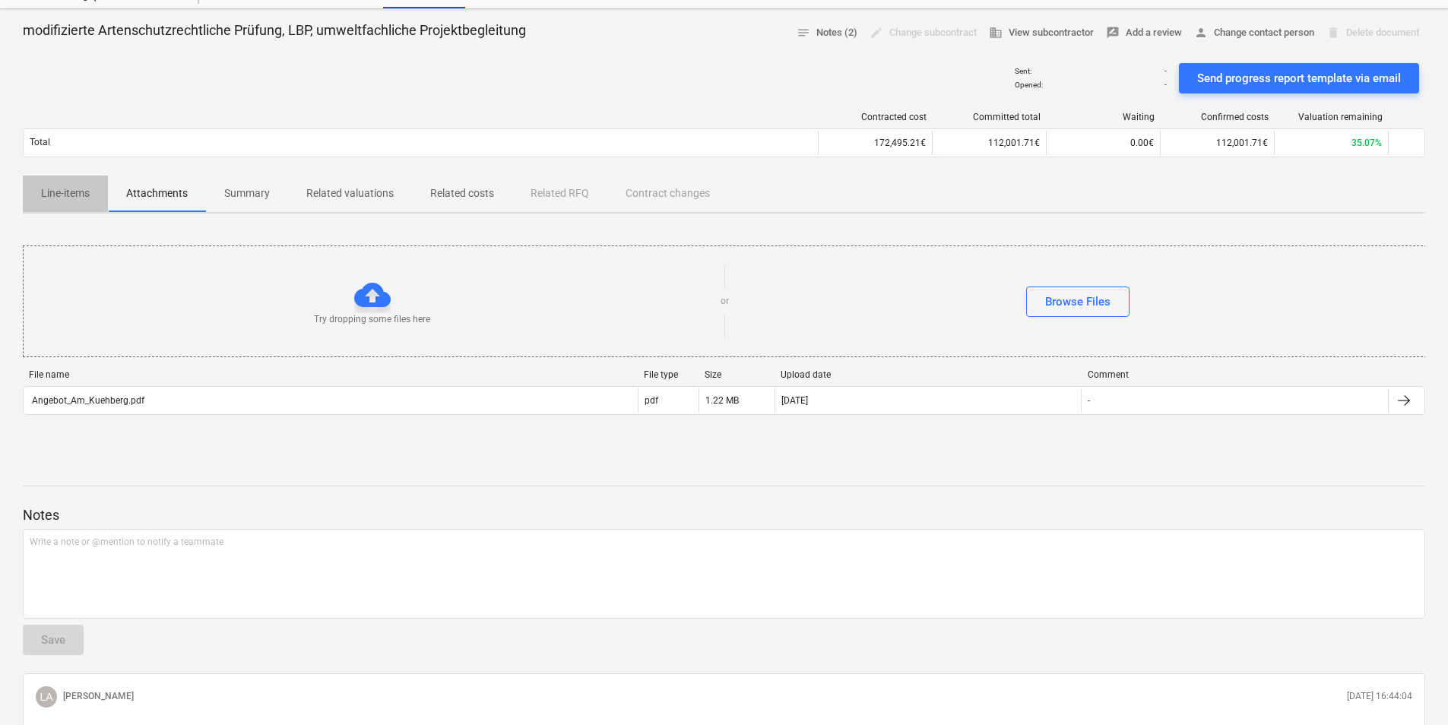
click at [78, 185] on p "Line-items" at bounding box center [65, 193] width 49 height 16
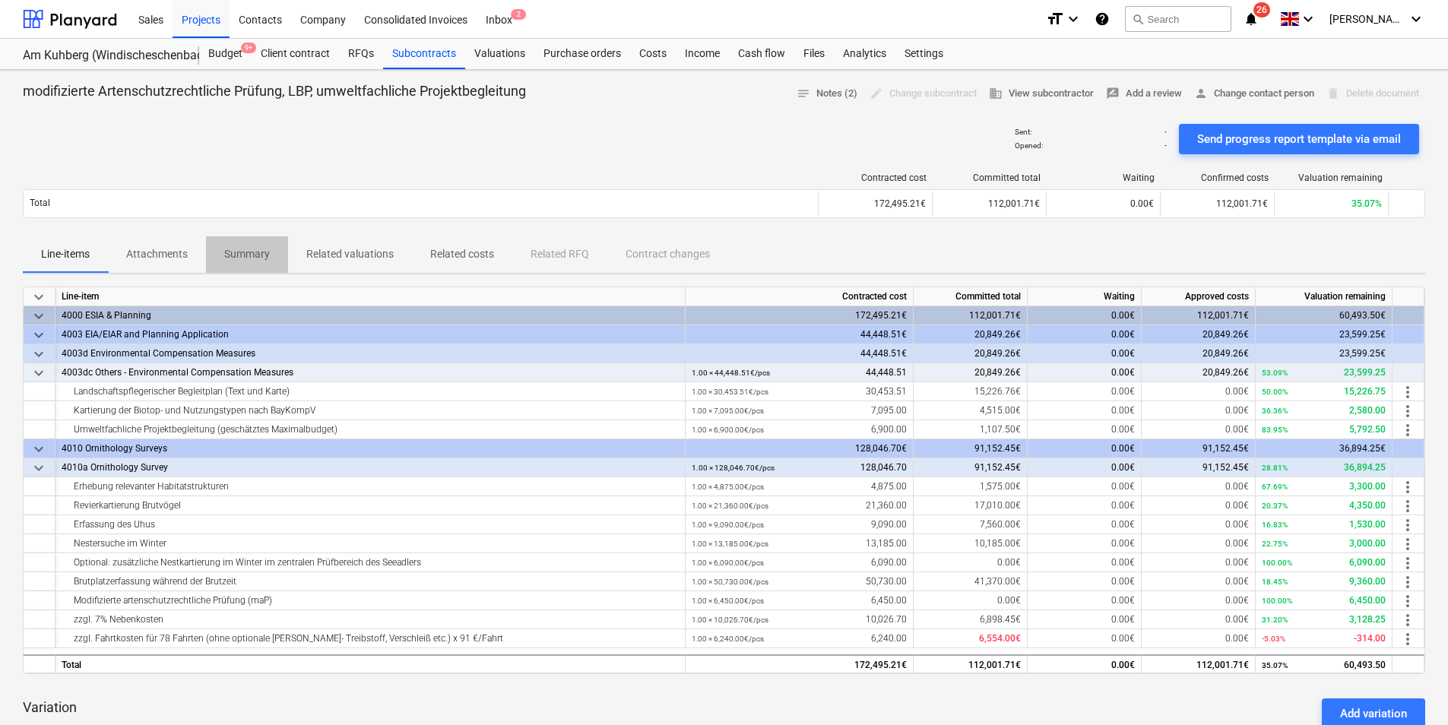
click at [258, 249] on p "Summary" at bounding box center [247, 254] width 46 height 16
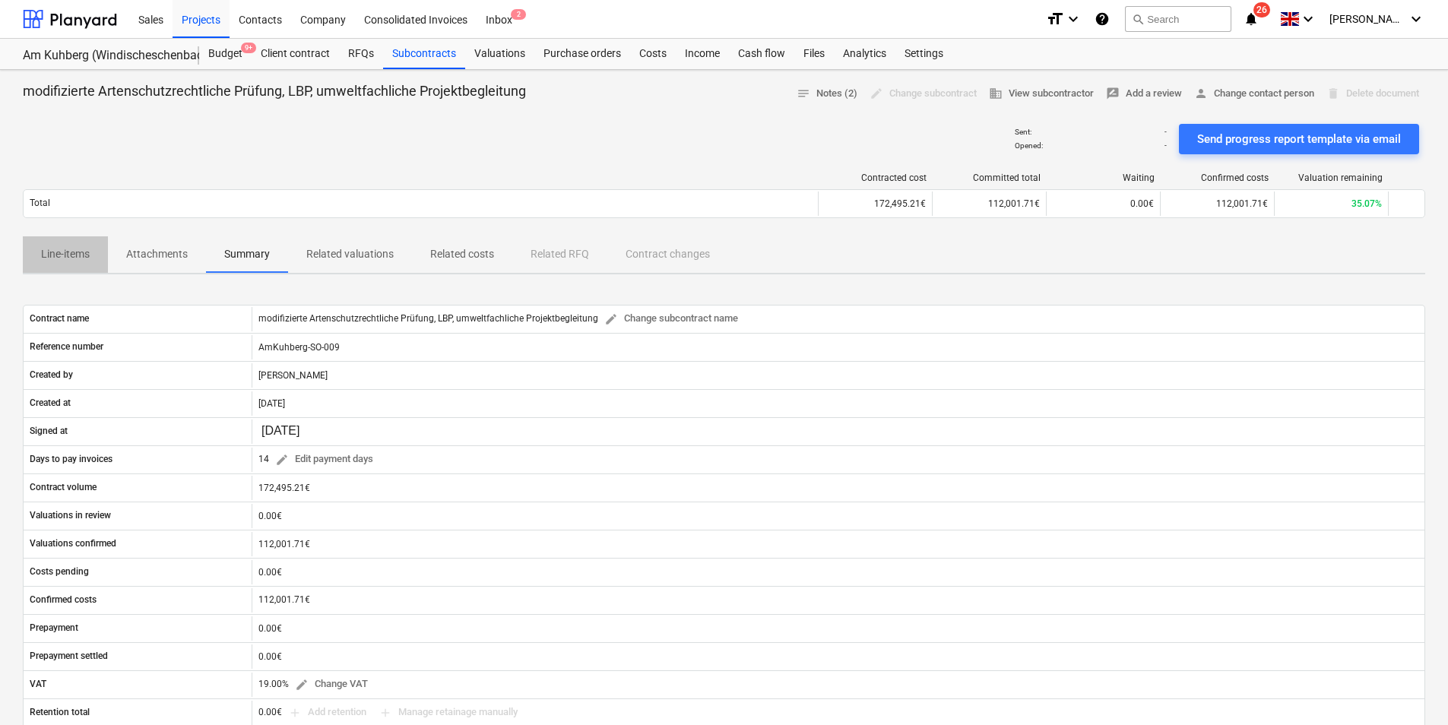
click at [85, 254] on p "Line-items" at bounding box center [65, 254] width 49 height 16
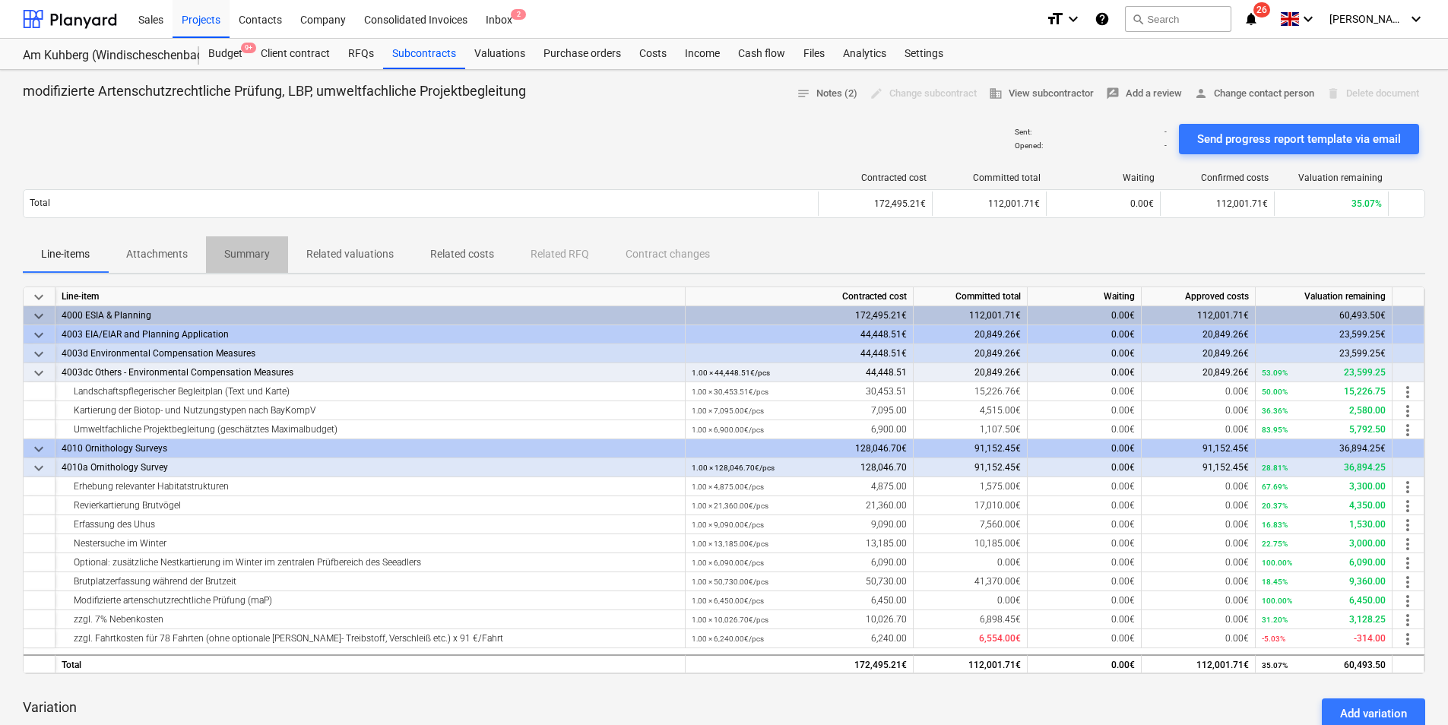
click at [243, 260] on p "Summary" at bounding box center [247, 254] width 46 height 16
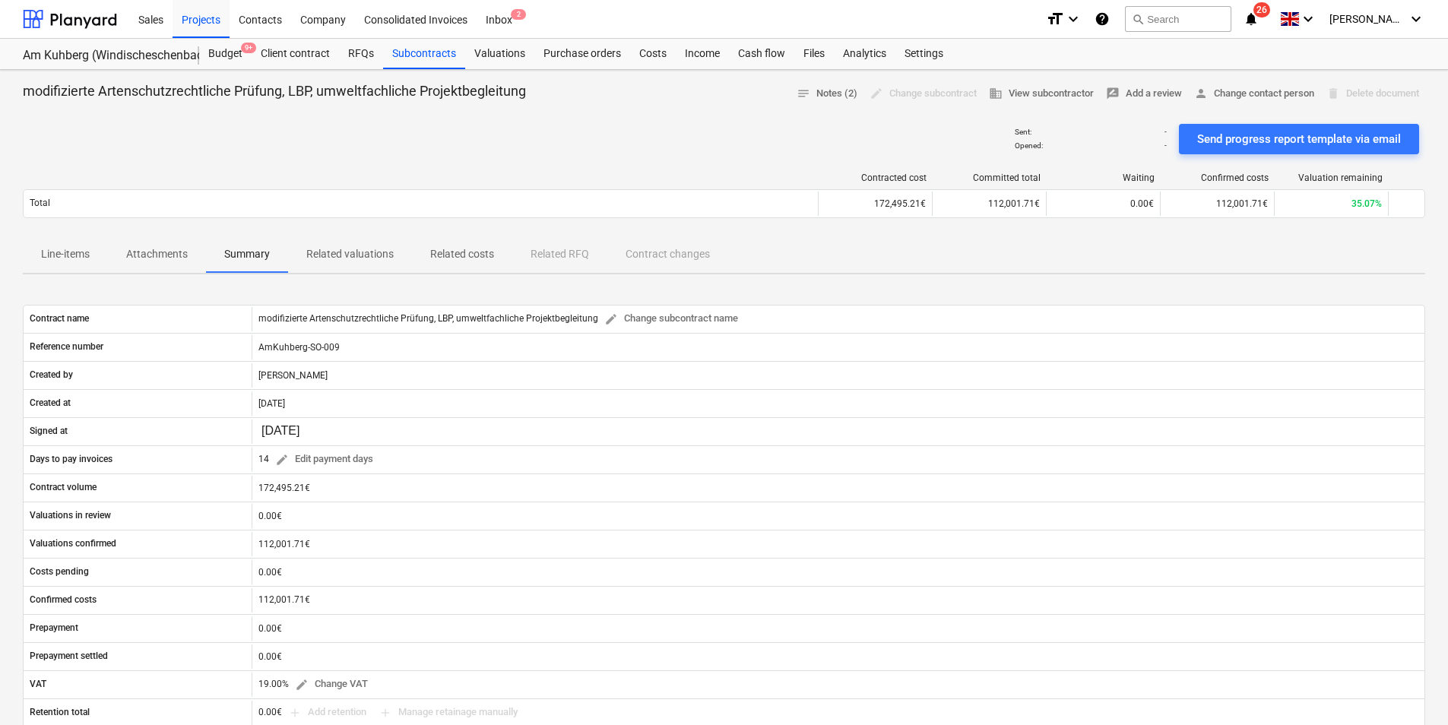
click at [319, 262] on p "Related valuations" at bounding box center [349, 254] width 87 height 16
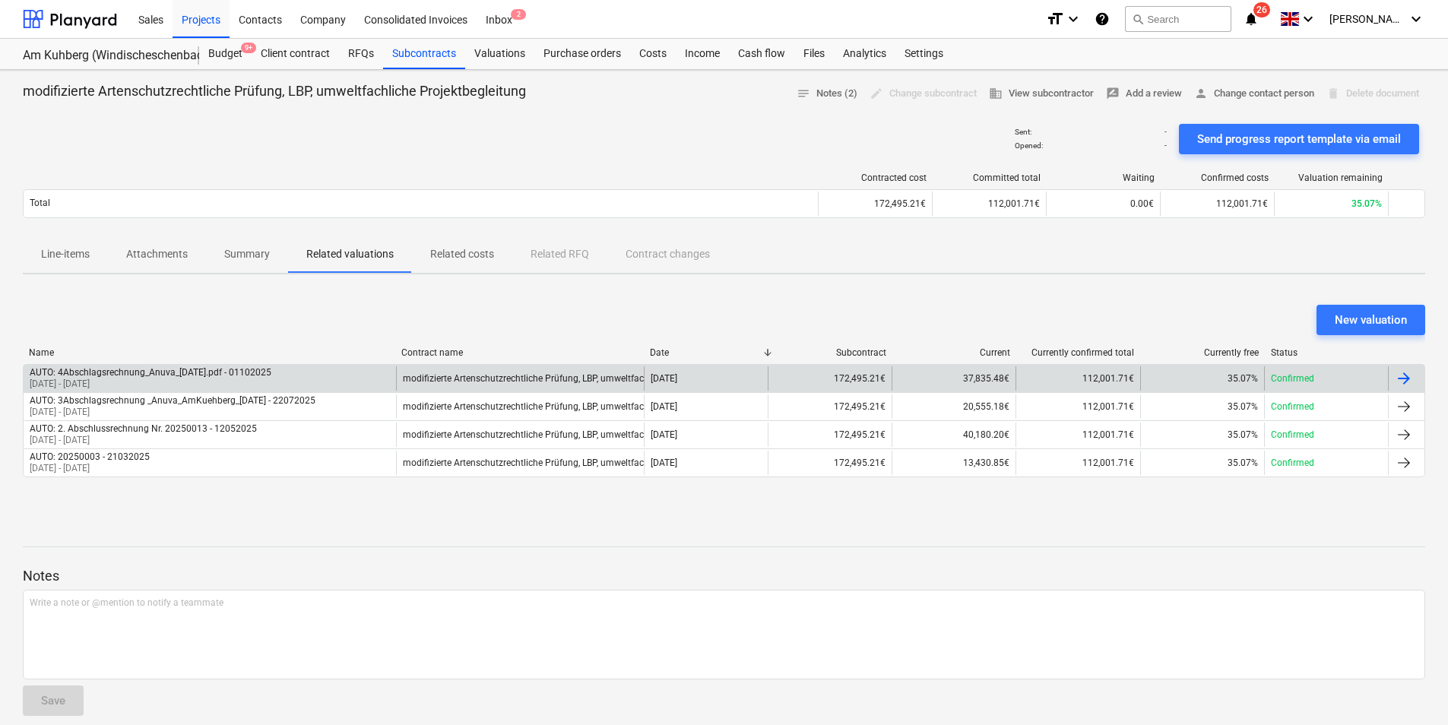
click at [1412, 377] on div at bounding box center [1404, 378] width 18 height 18
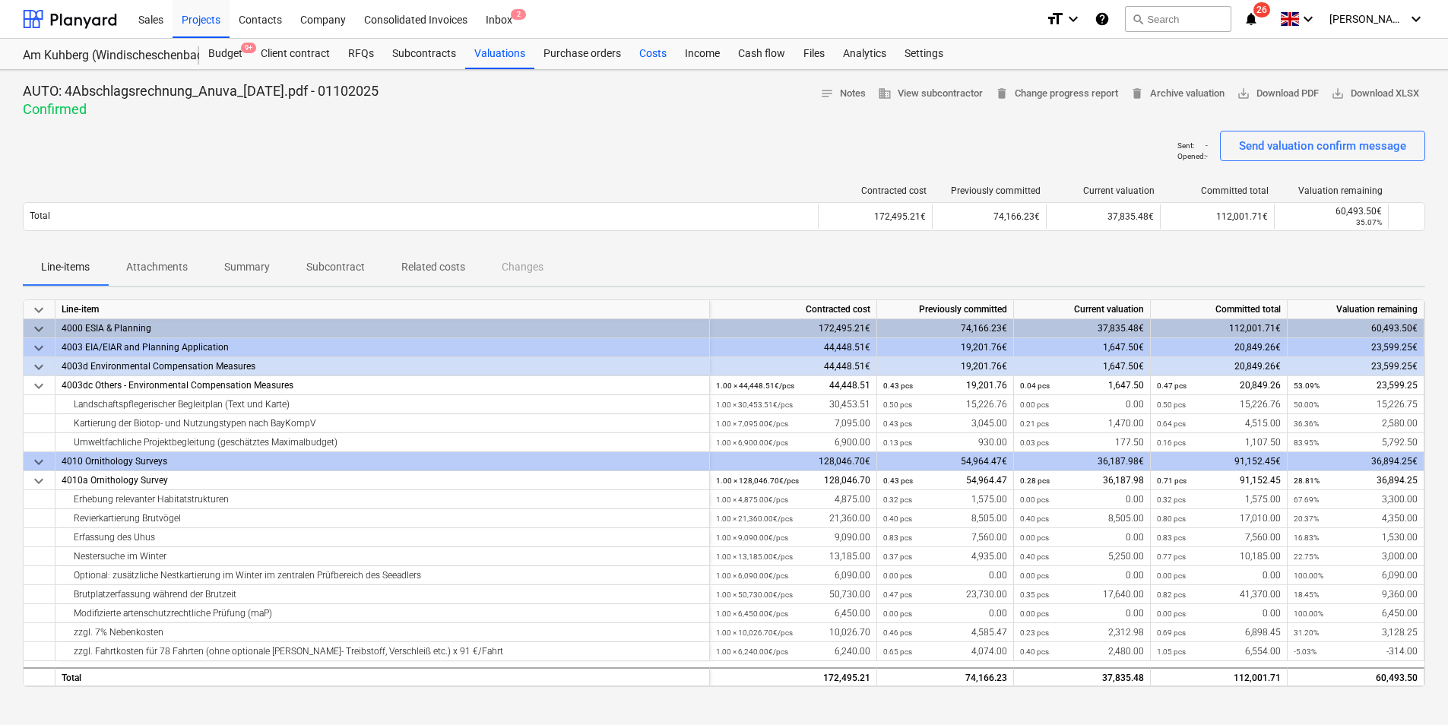
click at [651, 55] on div "Costs" at bounding box center [653, 54] width 46 height 30
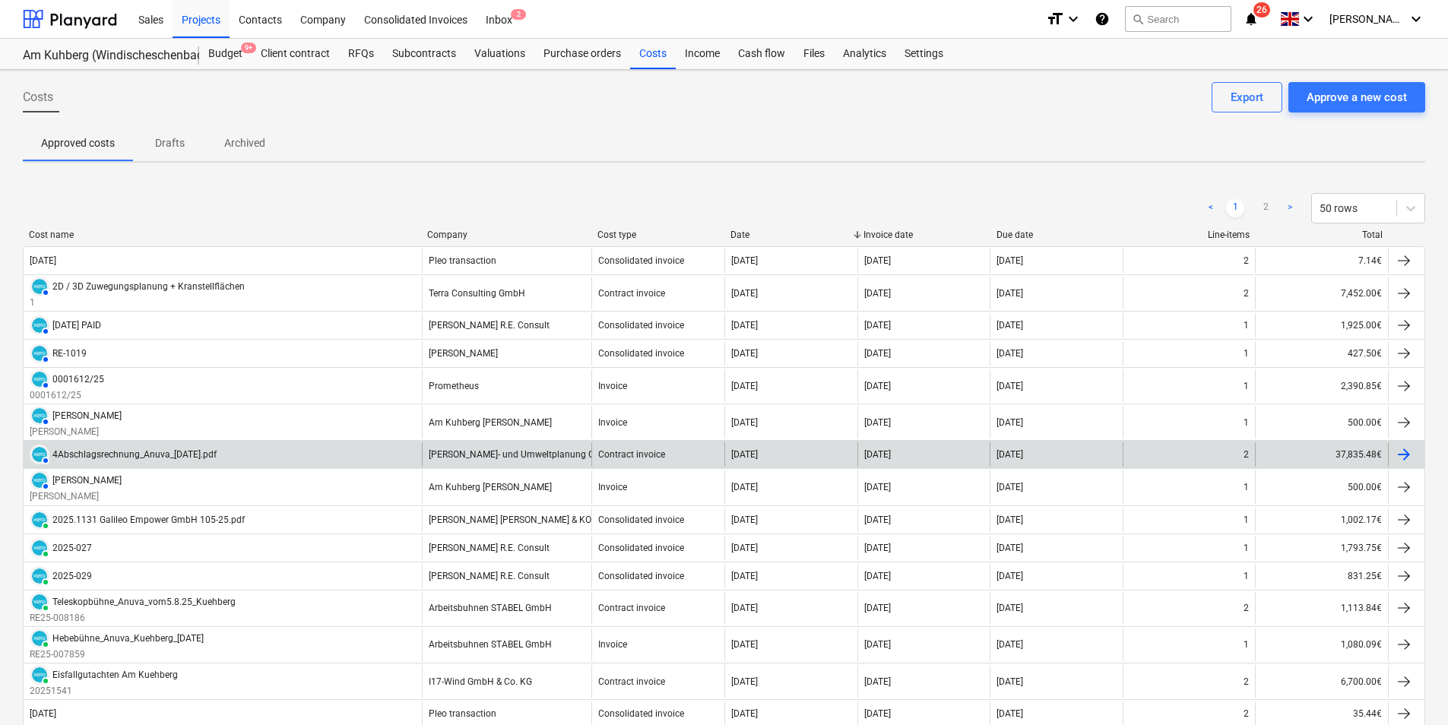
click at [78, 456] on div "4Abschlagsrechnung_Anuva_[DATE].pdf" at bounding box center [134, 454] width 164 height 11
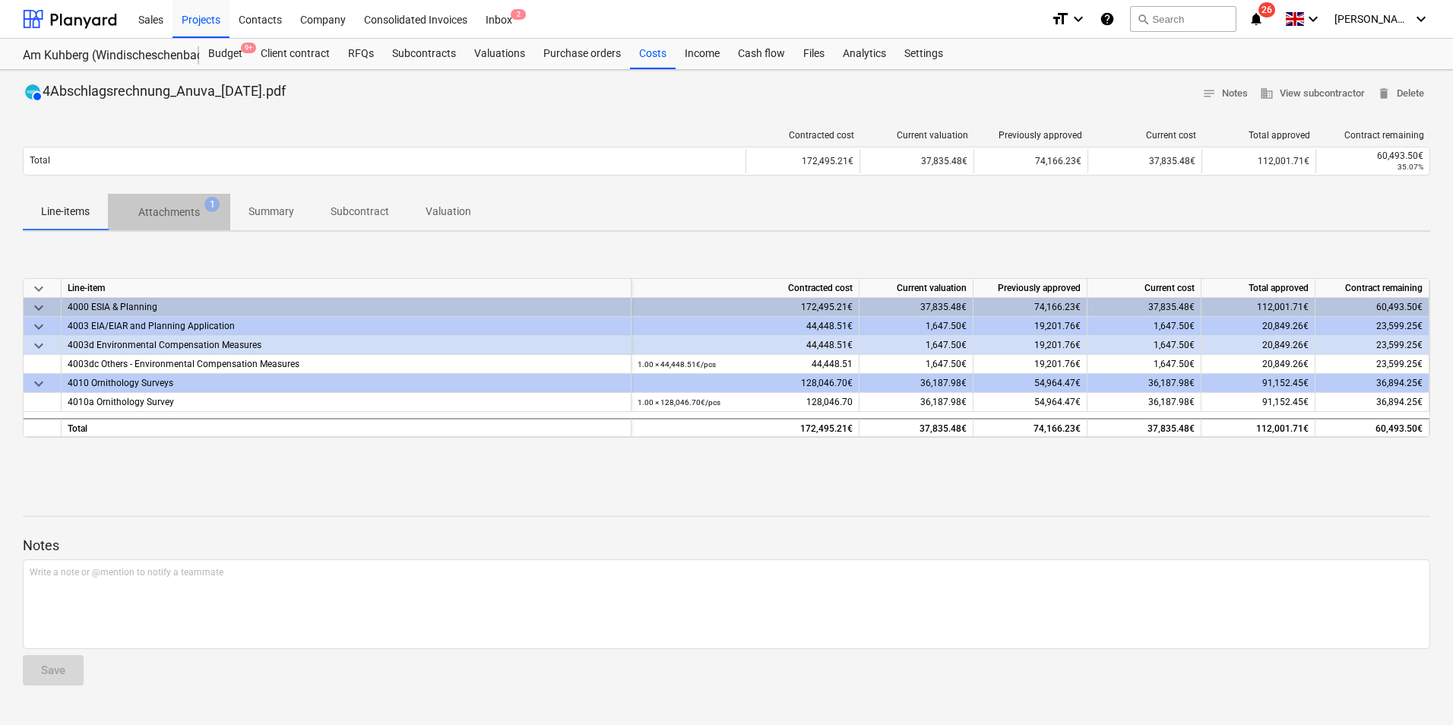
click at [181, 208] on p "Attachments" at bounding box center [169, 212] width 62 height 16
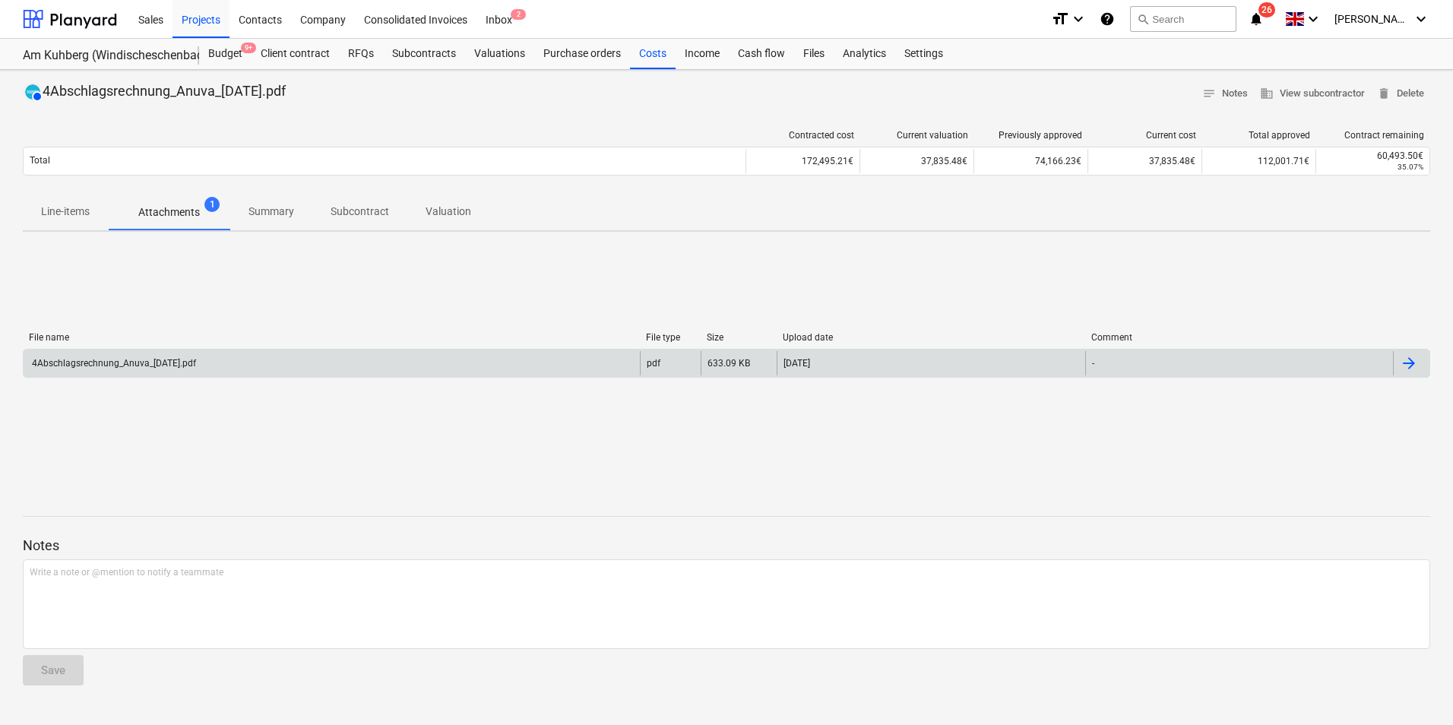
click at [93, 363] on div "4Abschlagsrechnung_Anuva_[DATE].pdf" at bounding box center [113, 363] width 166 height 11
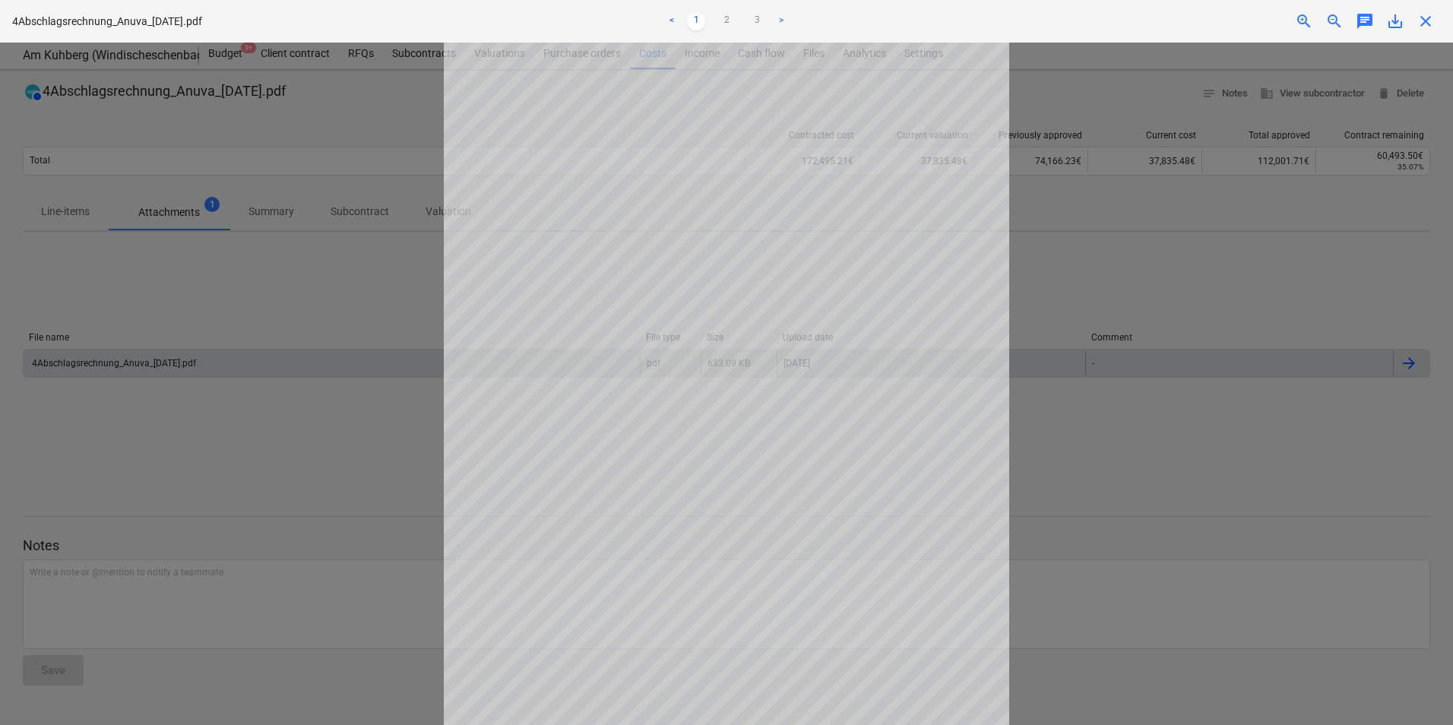
scroll to position [121, 0]
click at [731, 17] on link "2" at bounding box center [727, 21] width 18 height 18
click at [224, 285] on div at bounding box center [726, 384] width 1453 height 683
click at [1425, 24] on span "close" at bounding box center [1426, 21] width 18 height 18
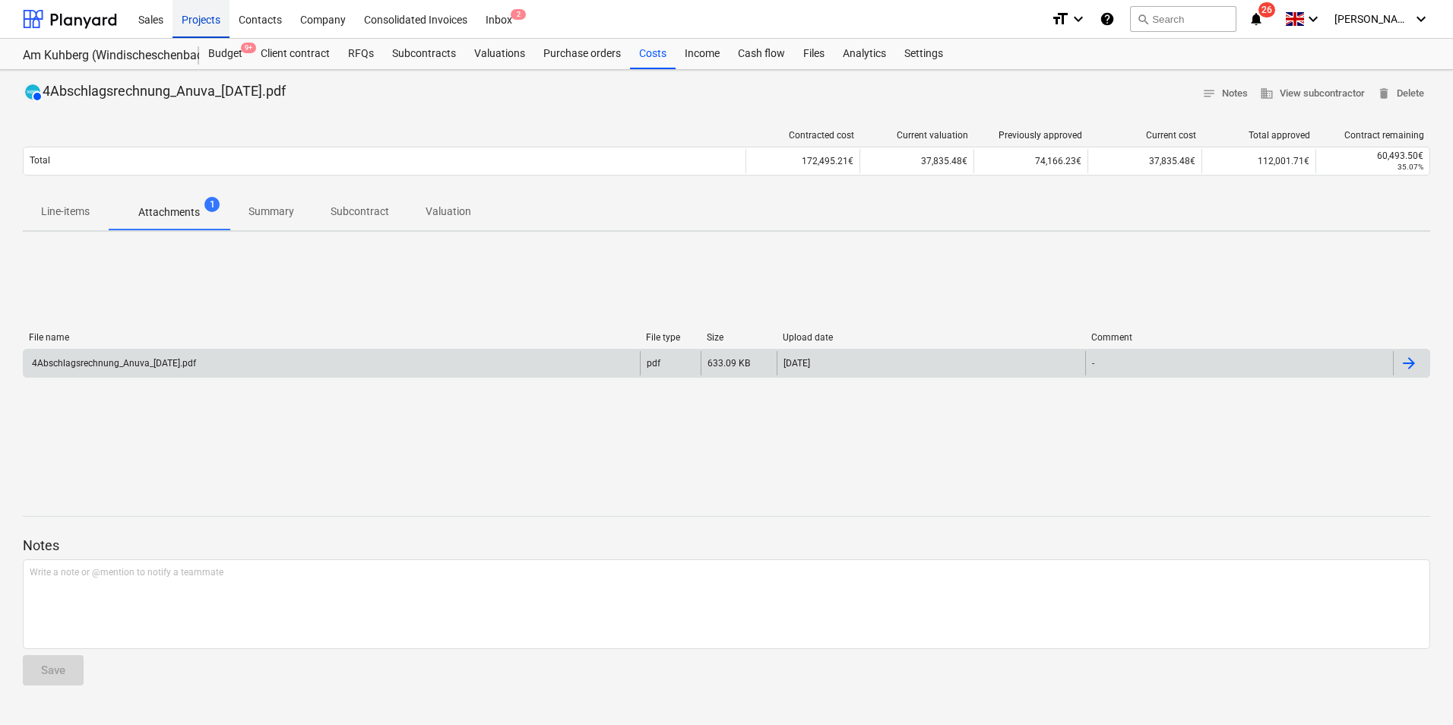
click at [200, 23] on div "Projects" at bounding box center [201, 18] width 57 height 39
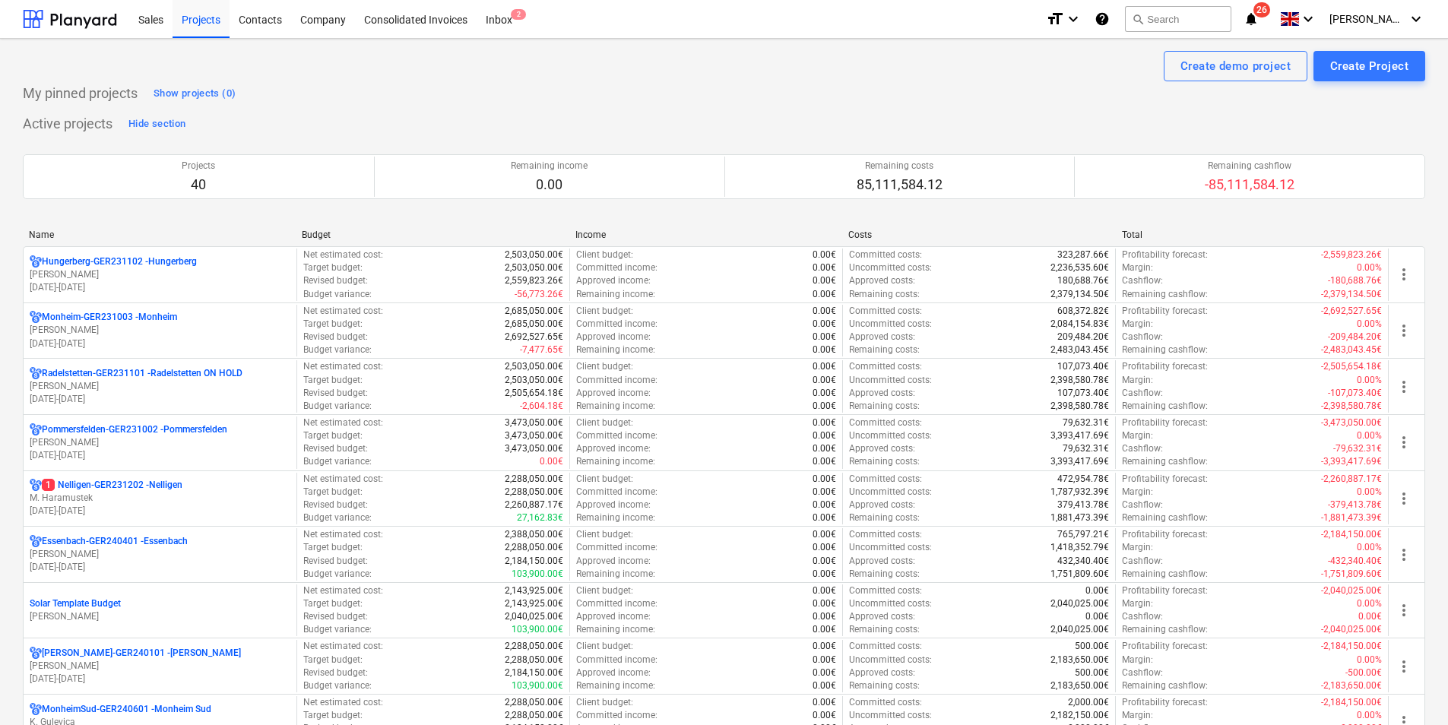
click at [46, 233] on div "Name" at bounding box center [159, 235] width 261 height 11
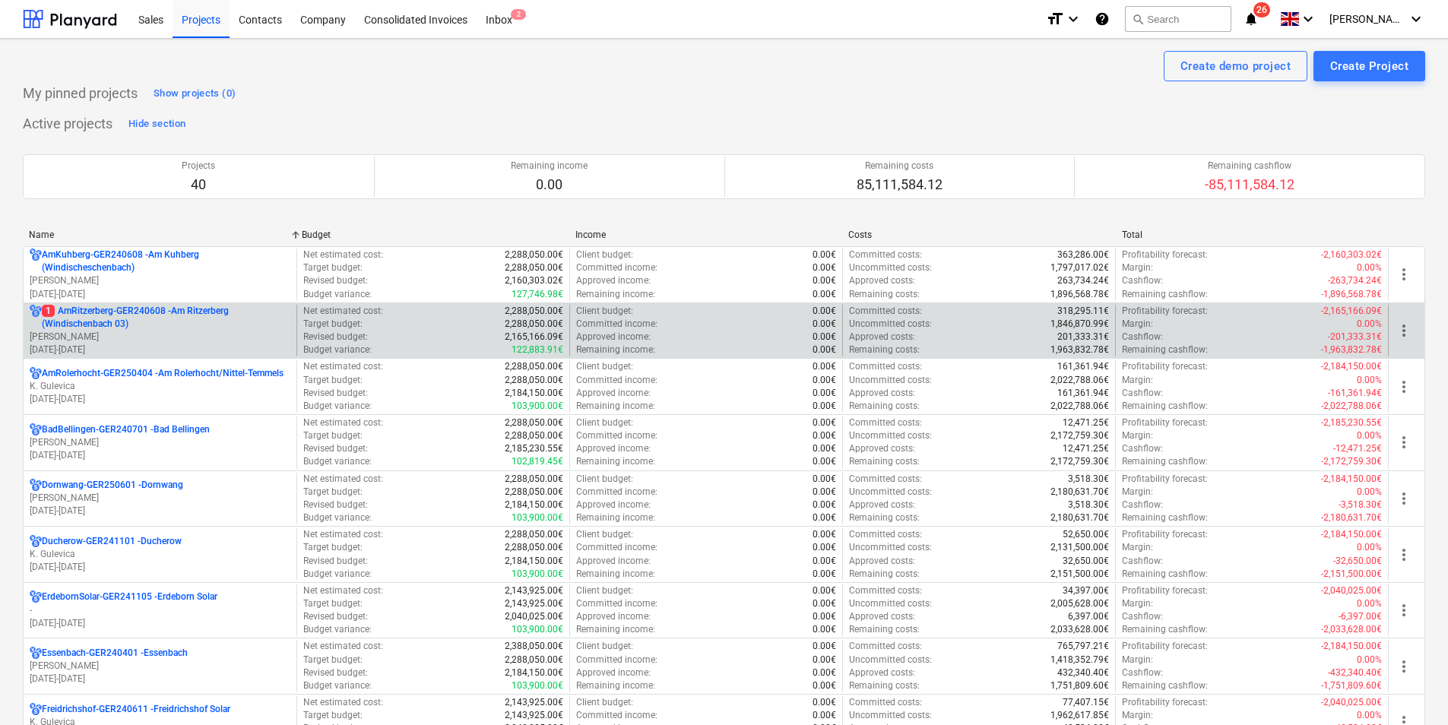
click at [97, 321] on p "1 AmRitzerberg-GER240608 - Am Ritzerberg ([GEOGRAPHIC_DATA] 03)" at bounding box center [166, 318] width 249 height 26
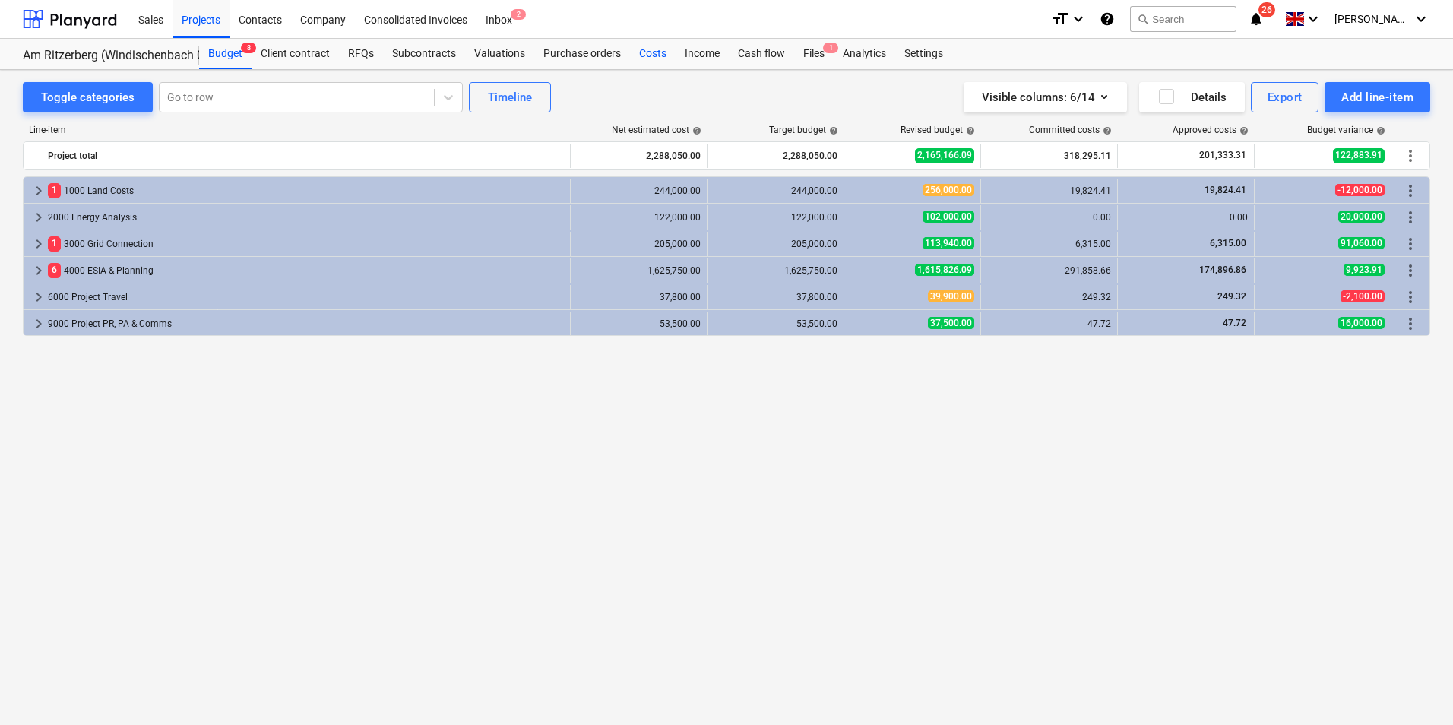
click at [642, 53] on div "Costs" at bounding box center [653, 54] width 46 height 30
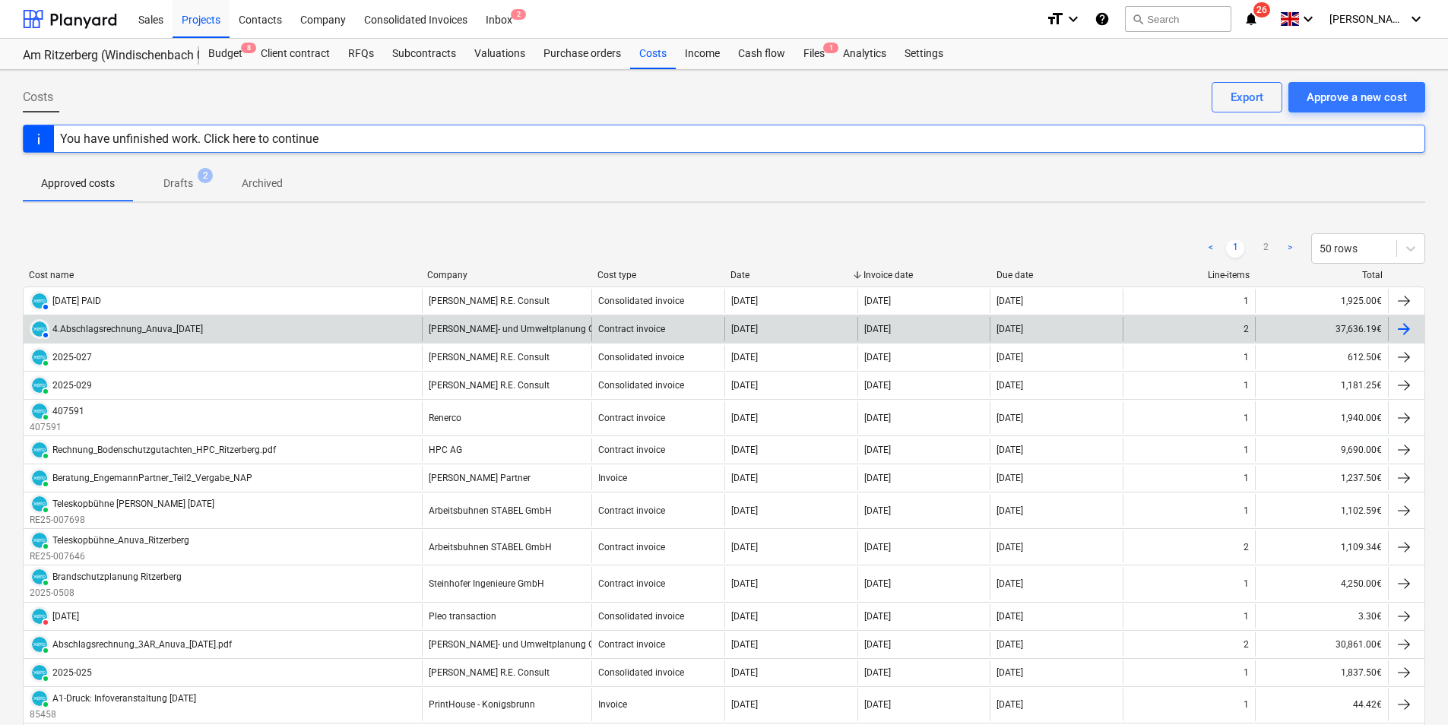
click at [106, 332] on div "4.Abschlagsrechnung_Anuva_[DATE]" at bounding box center [127, 329] width 151 height 11
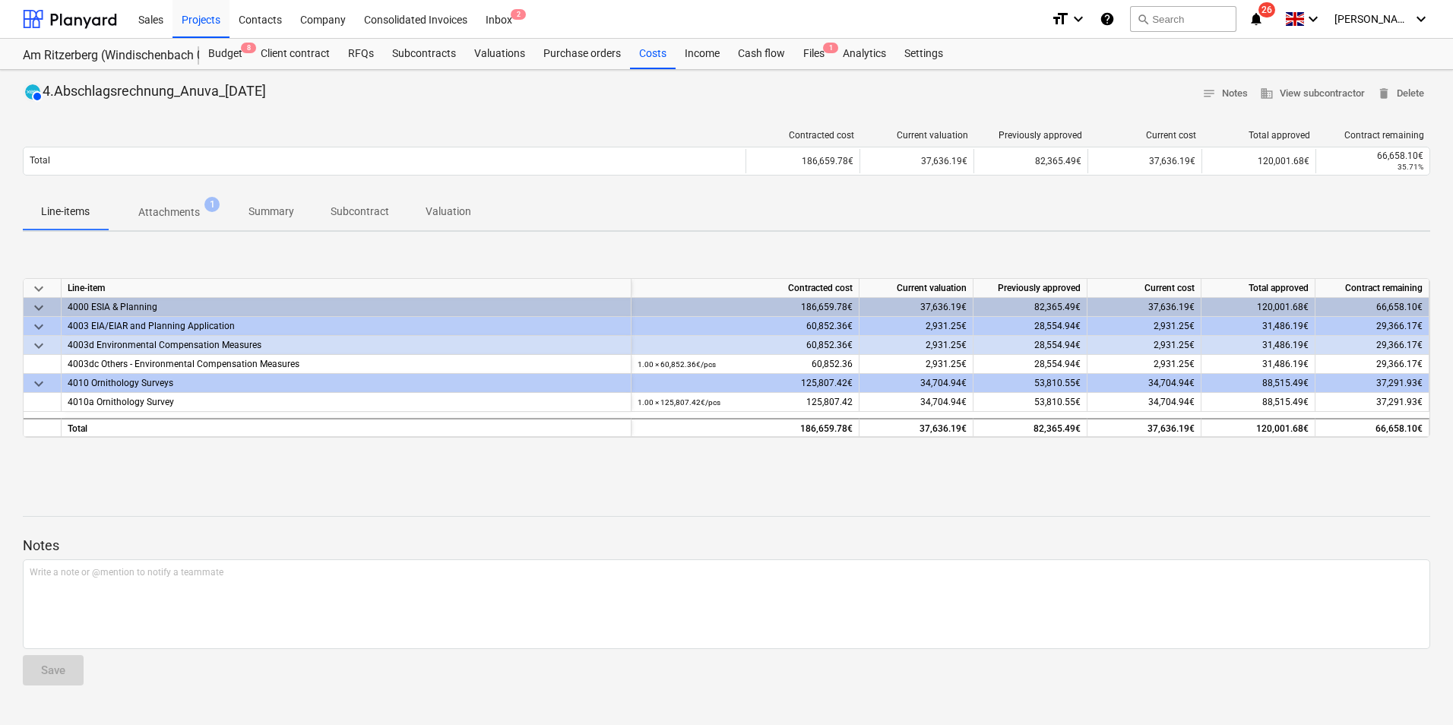
click at [173, 221] on span "Attachments 1" at bounding box center [169, 211] width 122 height 27
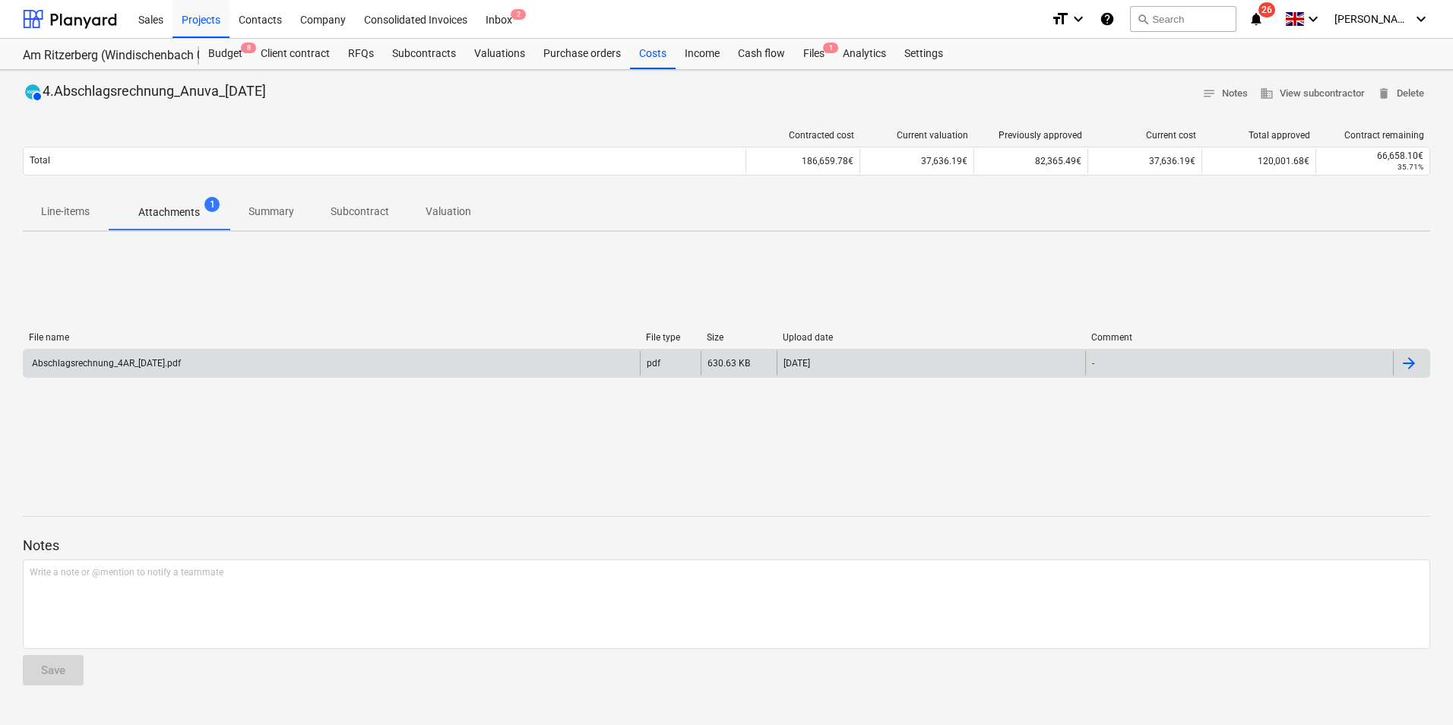
click at [163, 371] on div "Abschlagsrechnung_4AR_[DATE].pdf" at bounding box center [332, 363] width 616 height 24
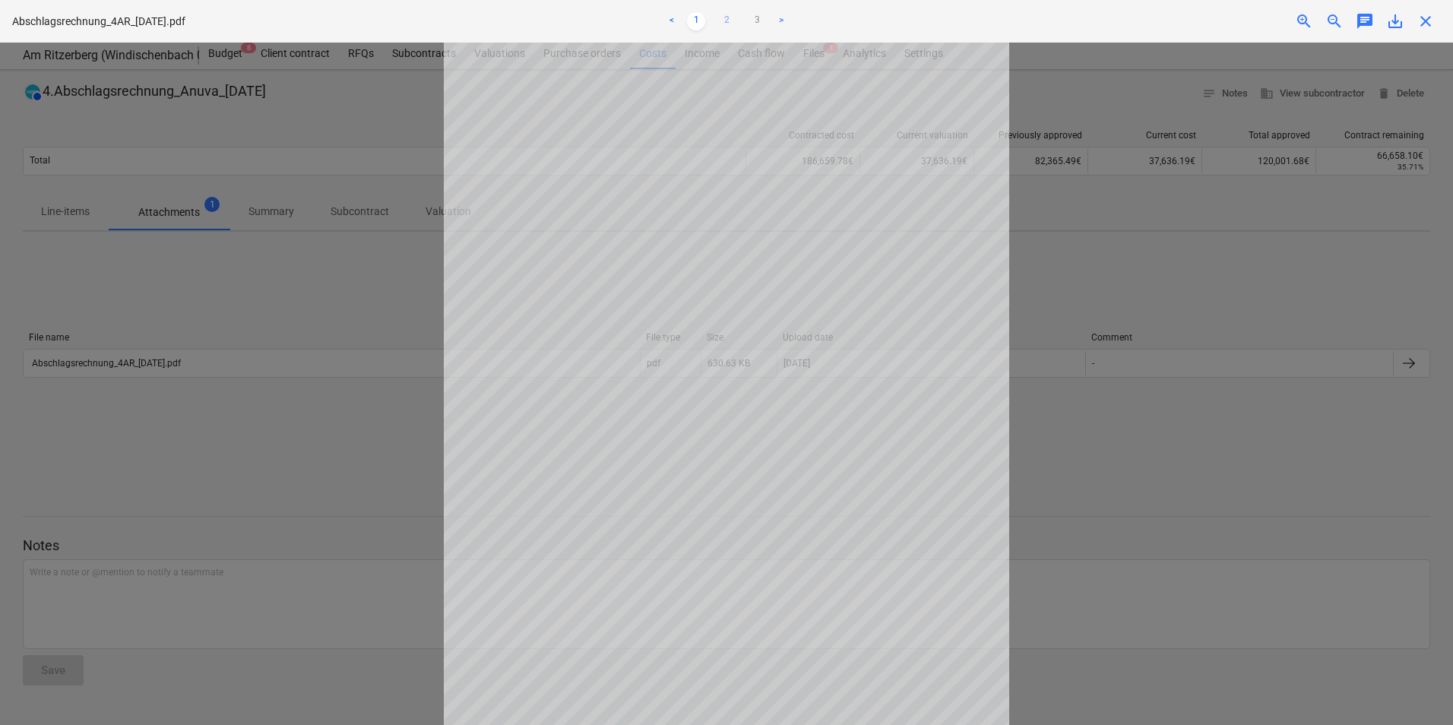
click at [729, 30] on link "2" at bounding box center [727, 21] width 18 height 18
click at [1149, 323] on div at bounding box center [726, 384] width 1453 height 683
click at [1420, 15] on span "close" at bounding box center [1426, 21] width 18 height 18
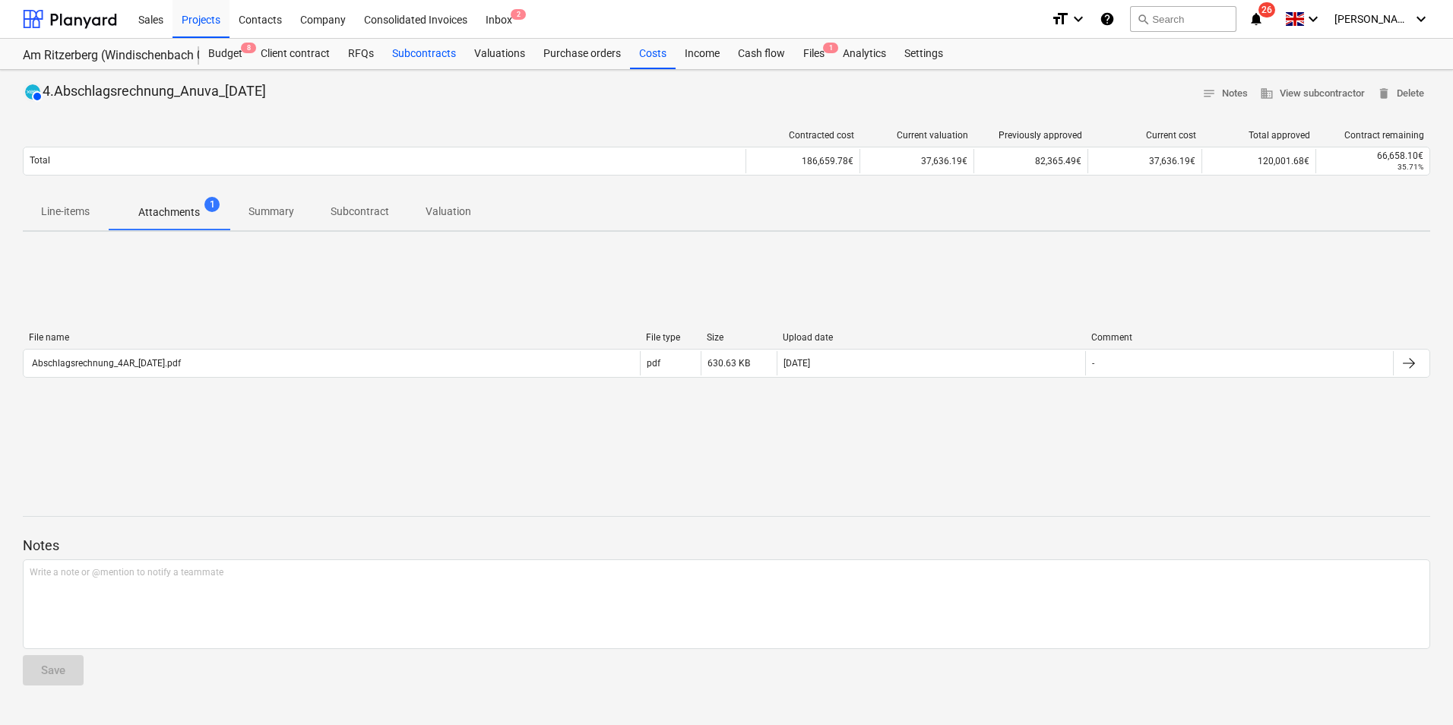
click at [428, 58] on div "Subcontracts" at bounding box center [424, 54] width 82 height 30
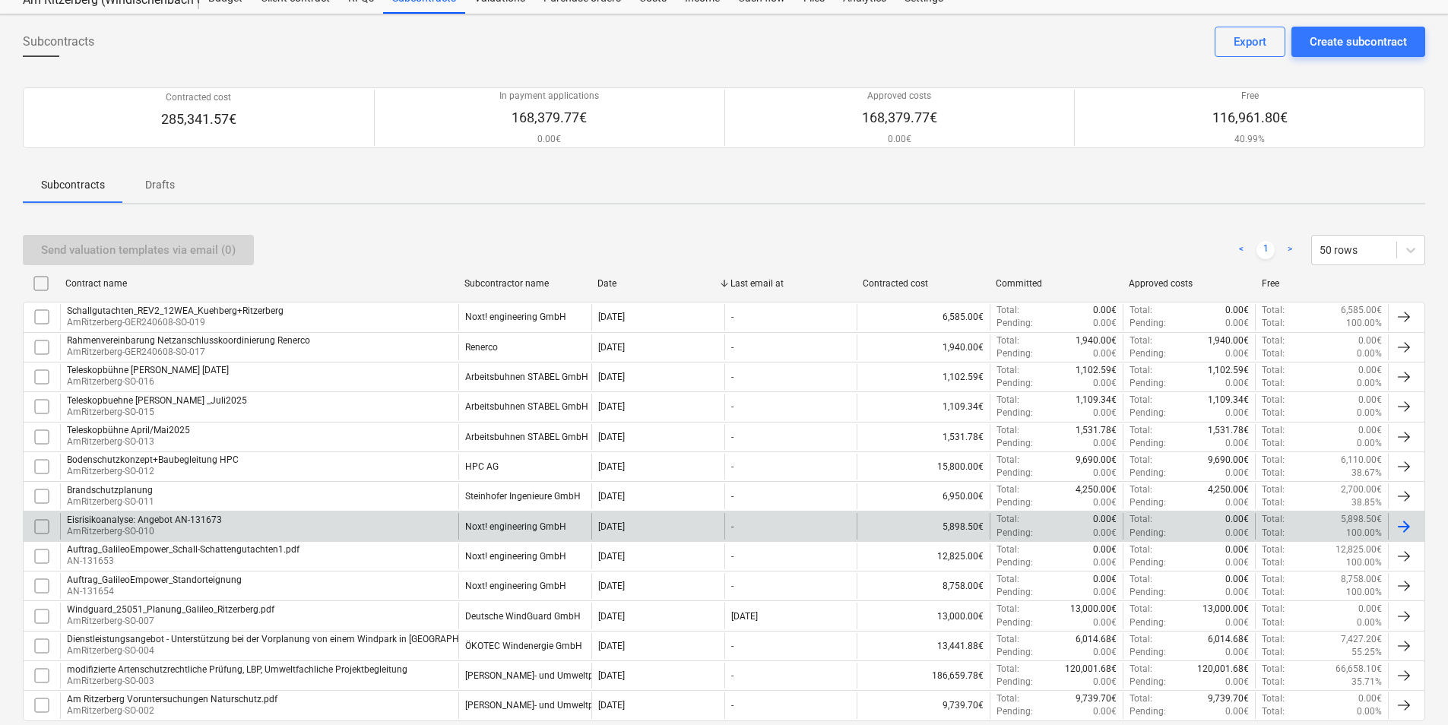
scroll to position [137, 0]
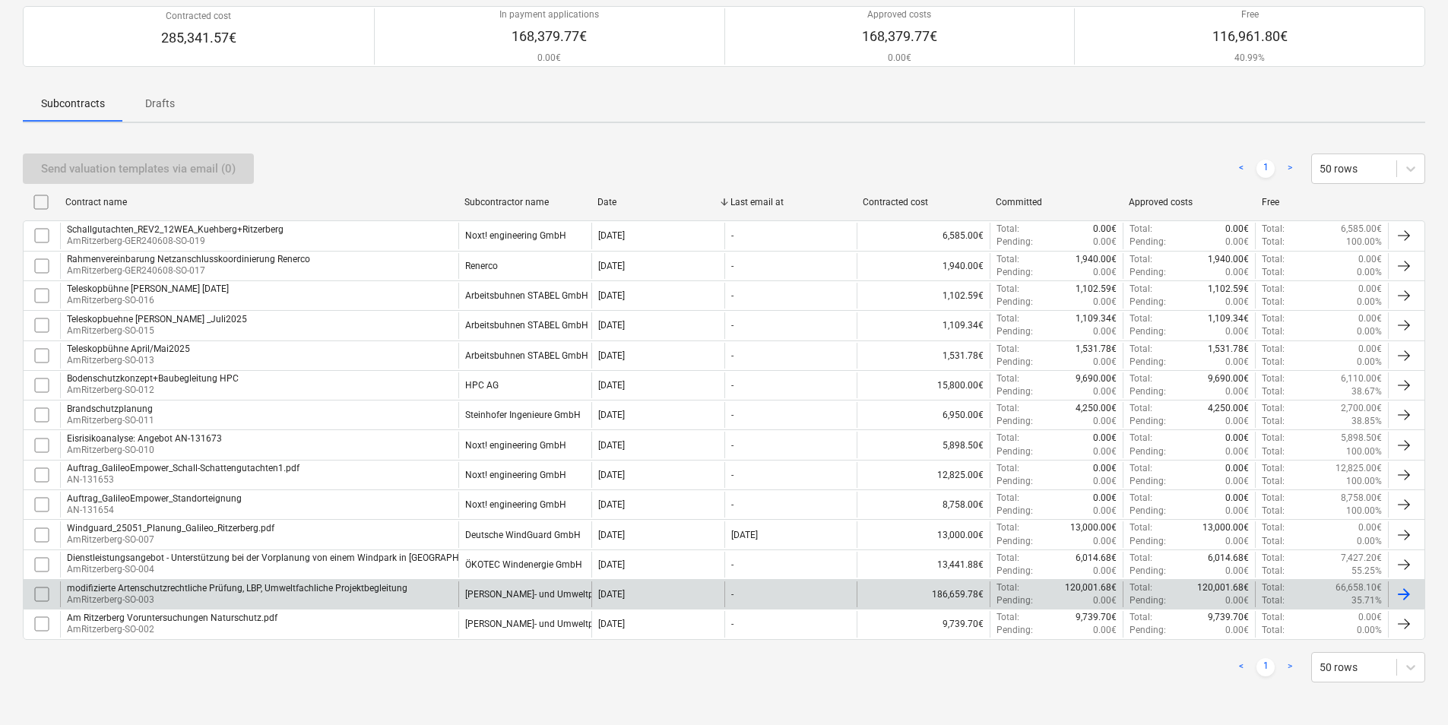
click at [152, 585] on div "modifizierte Artenschutzrechtliche Prüfung, LBP, Umweltfachliche Projektbegleit…" at bounding box center [237, 588] width 341 height 11
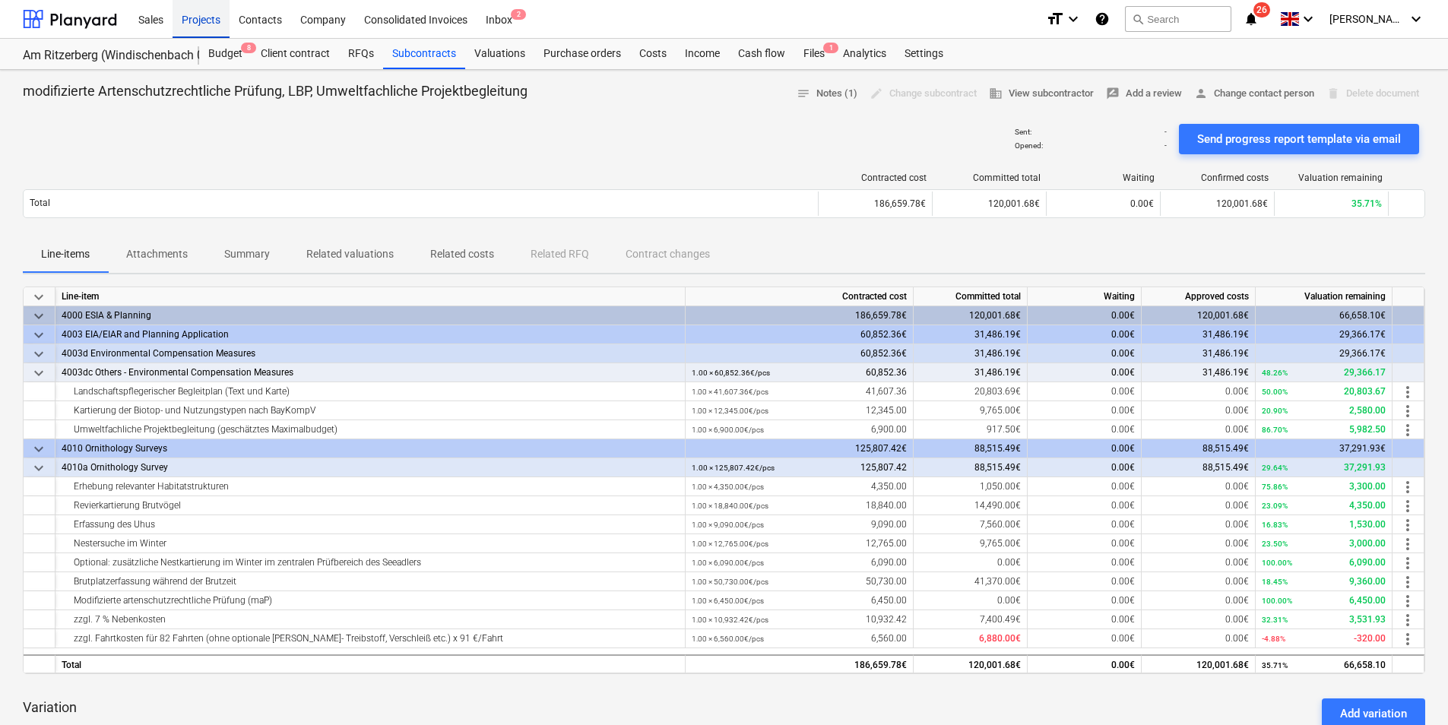
click at [211, 14] on div "Projects" at bounding box center [201, 18] width 57 height 39
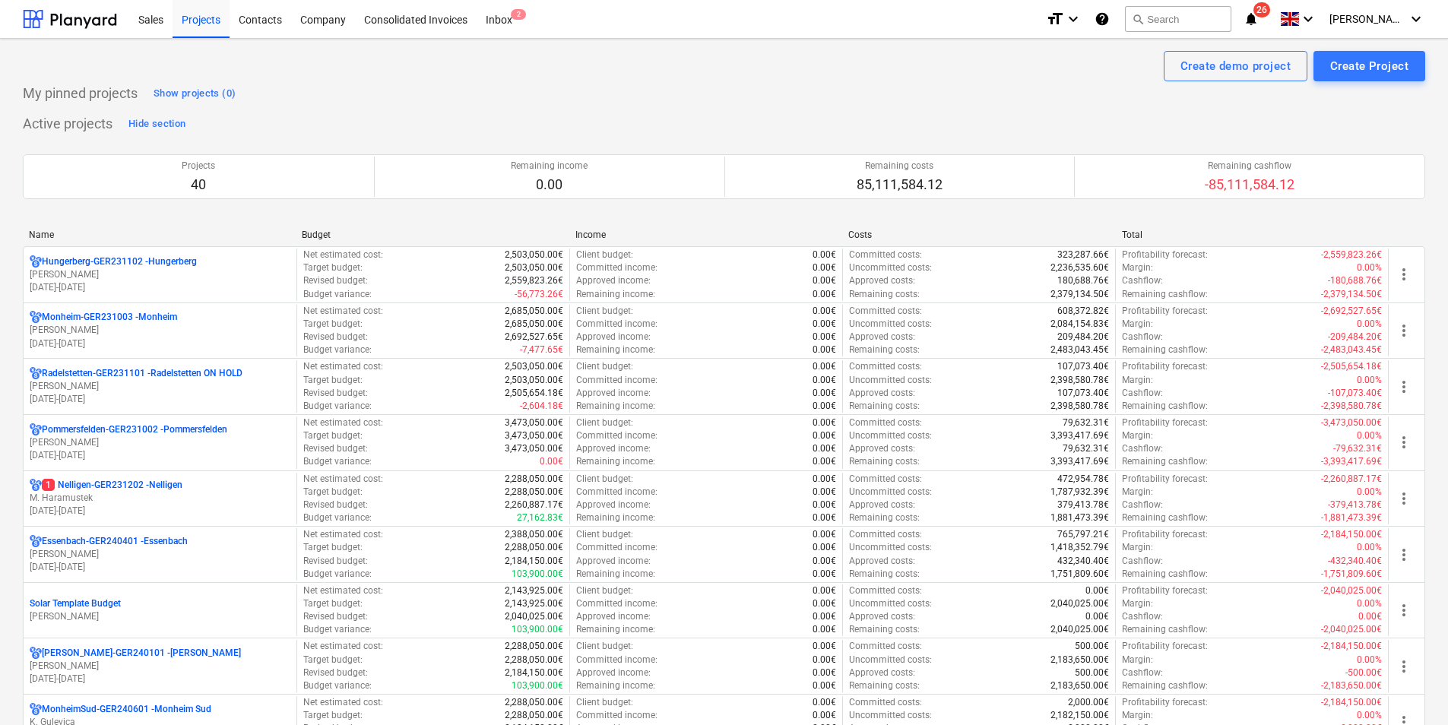
click at [38, 233] on div "Name" at bounding box center [159, 235] width 261 height 11
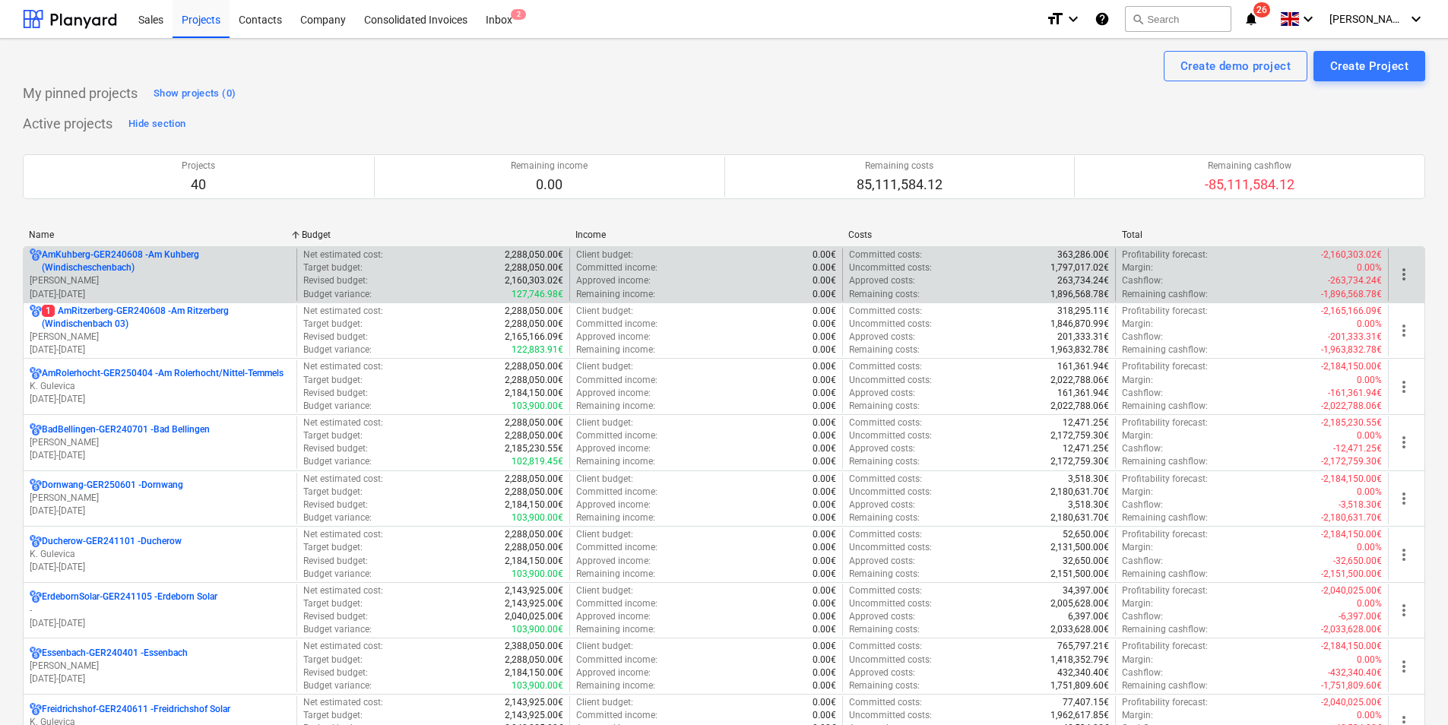
click at [113, 268] on p "AmKuhberg-GER240608 - Am Kuhberg ([GEOGRAPHIC_DATA])" at bounding box center [166, 262] width 249 height 26
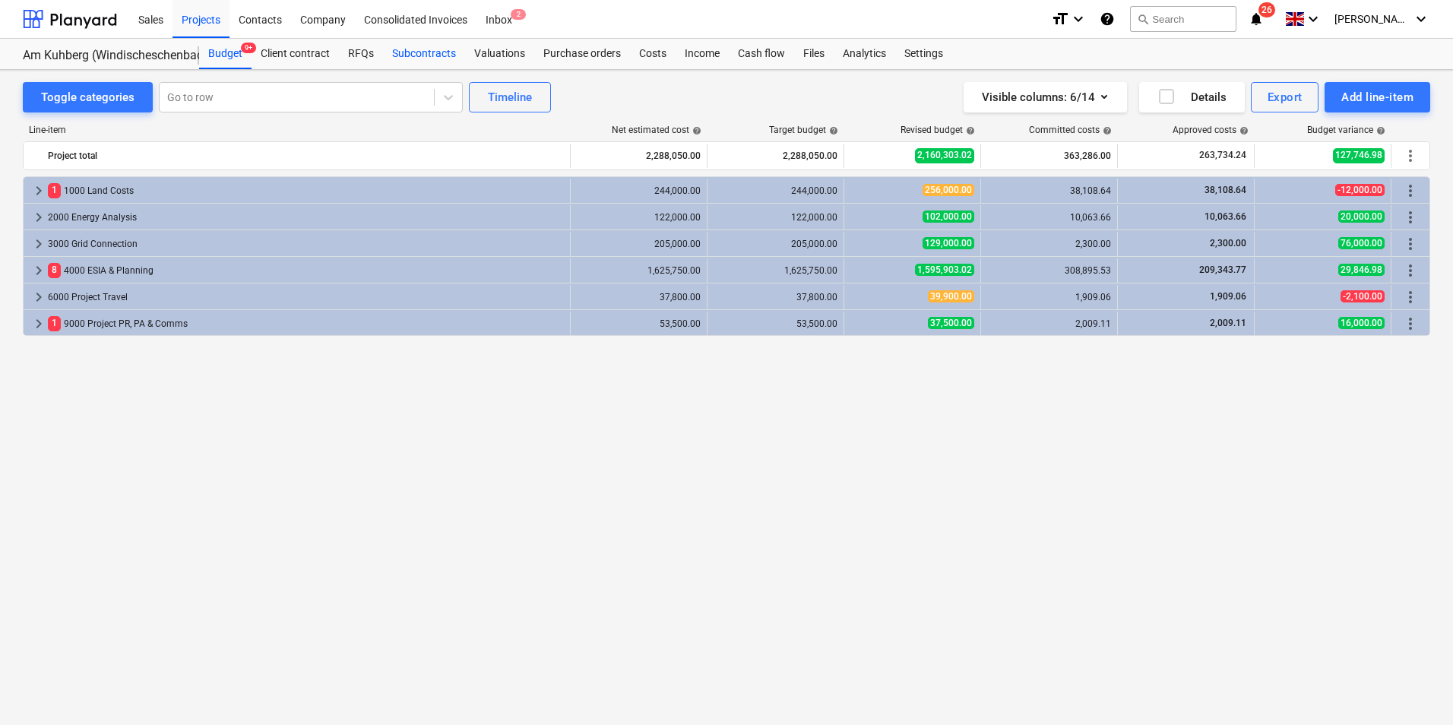
click at [409, 56] on div "Subcontracts" at bounding box center [424, 54] width 82 height 30
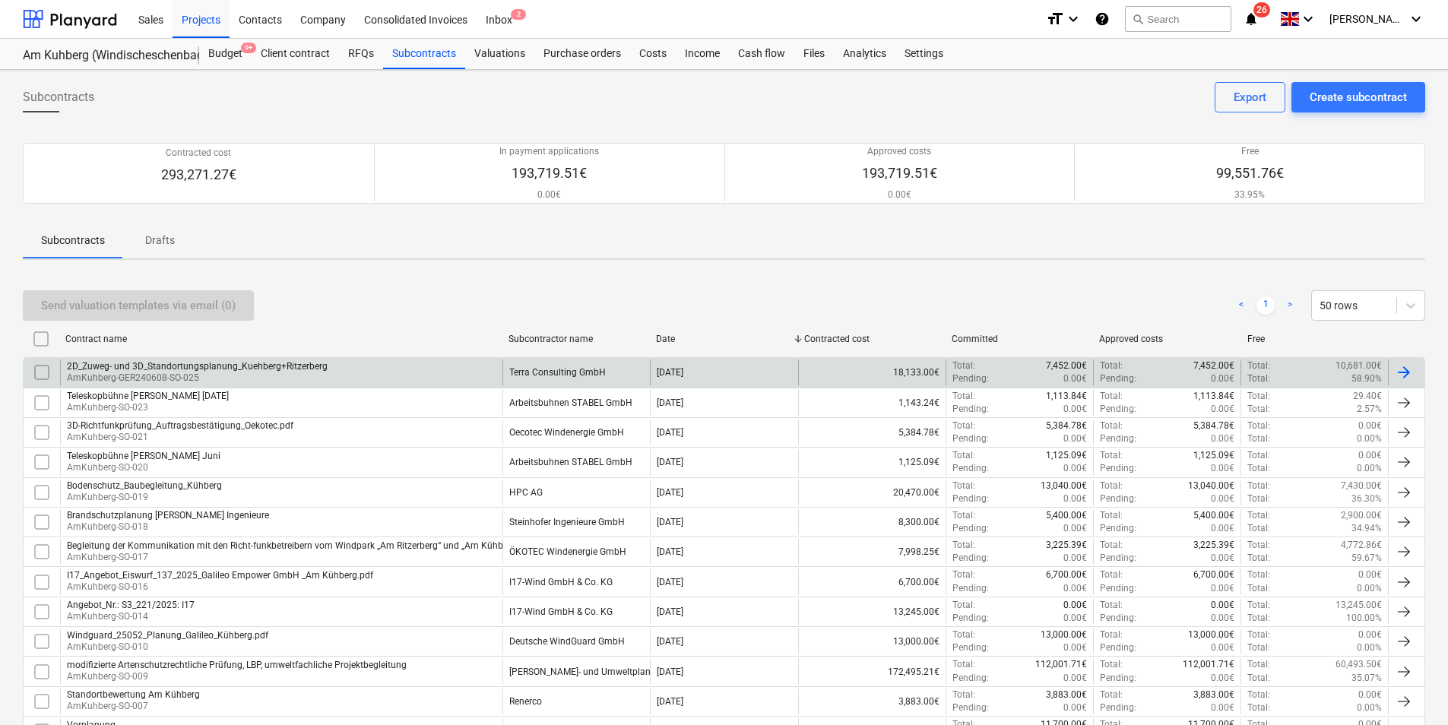
scroll to position [137, 0]
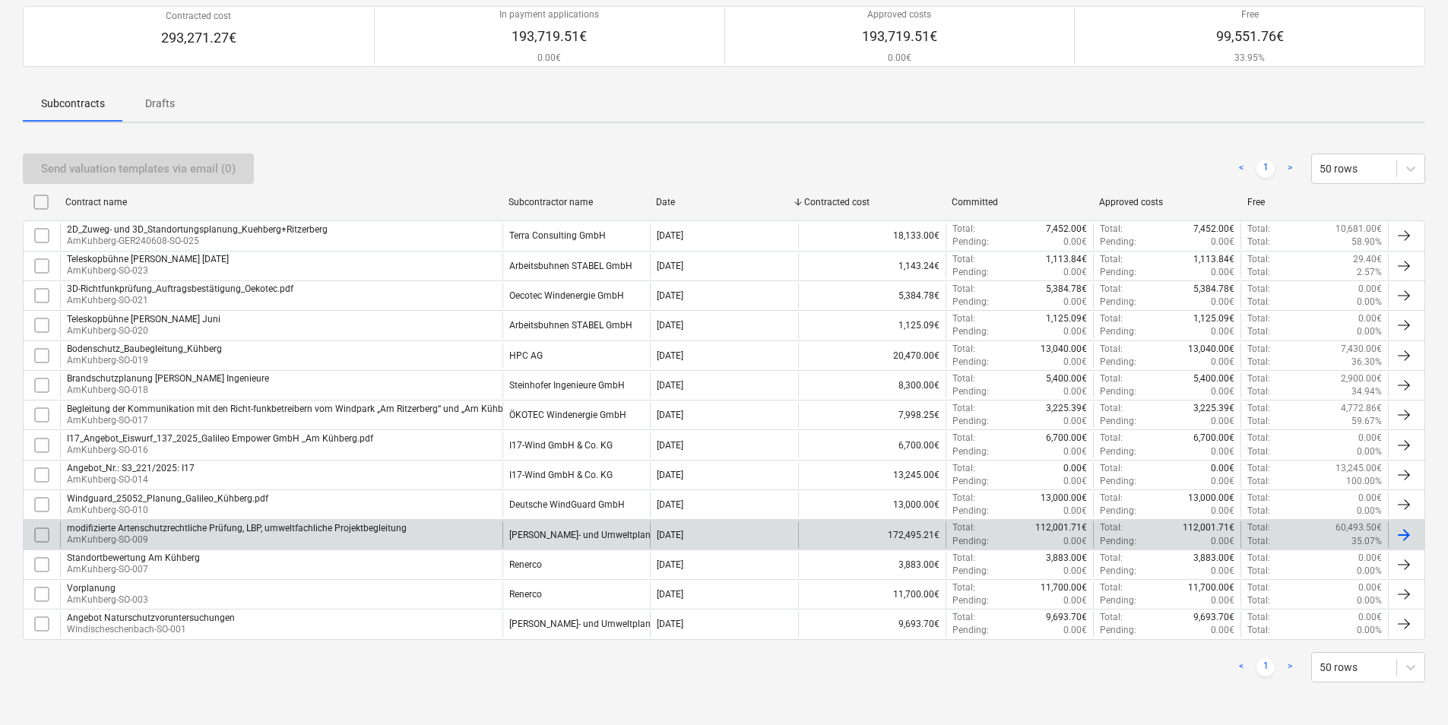
click at [185, 529] on div "modifizierte Artenschutzrechtliche Prüfung, LBP, umweltfachliche Projektbegleit…" at bounding box center [237, 528] width 340 height 11
